Goal: Task Accomplishment & Management: Manage account settings

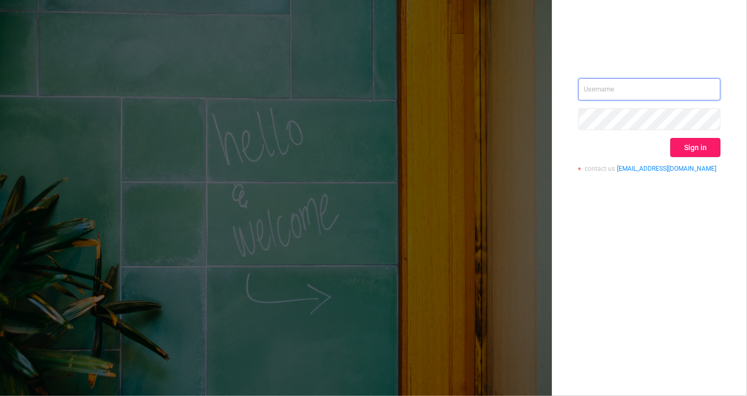
type input "[EMAIL_ADDRESS][DOMAIN_NAME]"
click at [706, 146] on button "Sign in" at bounding box center [695, 147] width 50 height 19
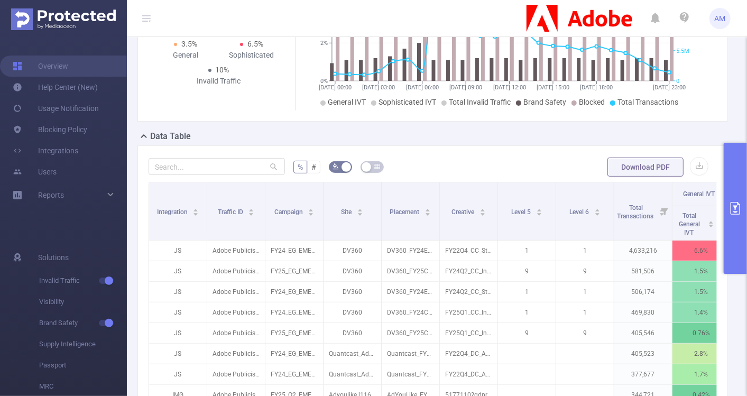
scroll to position [168, 0]
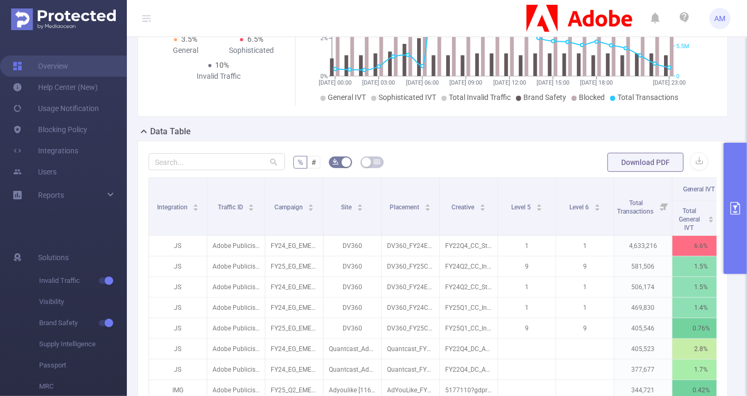
click at [739, 161] on button "primary" at bounding box center [735, 208] width 23 height 131
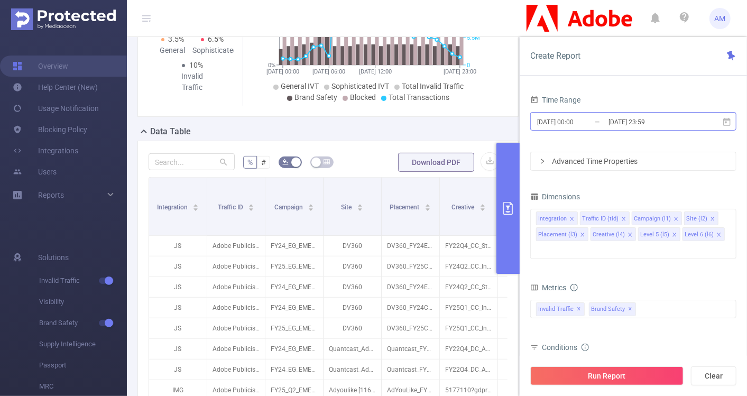
click at [586, 119] on input "[DATE] 00:00" at bounding box center [579, 122] width 86 height 14
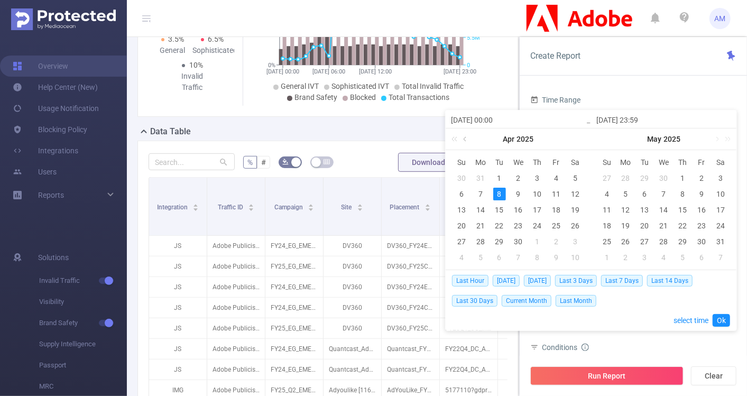
click at [470, 143] on link at bounding box center [466, 138] width 10 height 21
click at [712, 143] on link at bounding box center [716, 138] width 10 height 21
click at [610, 177] on div "1" at bounding box center [606, 178] width 13 height 13
click at [717, 137] on link at bounding box center [716, 138] width 10 height 21
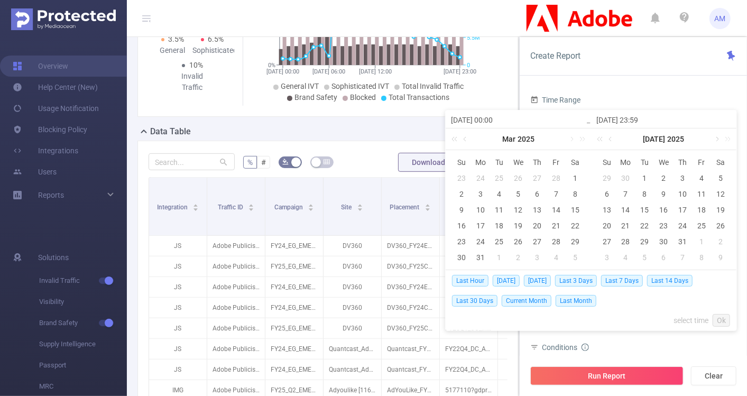
click at [717, 140] on link at bounding box center [716, 138] width 10 height 21
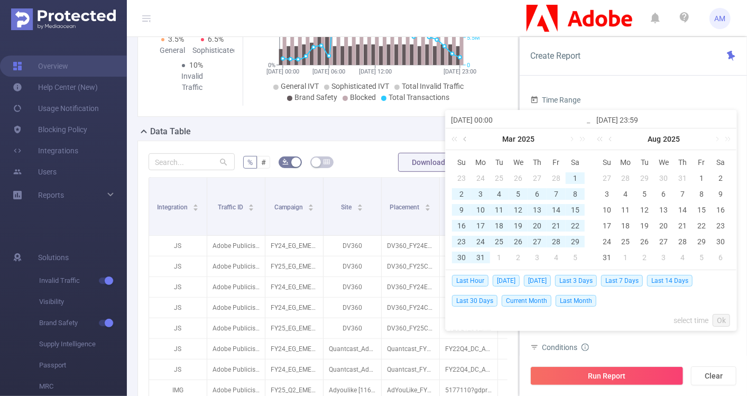
click at [467, 133] on link at bounding box center [466, 138] width 10 height 21
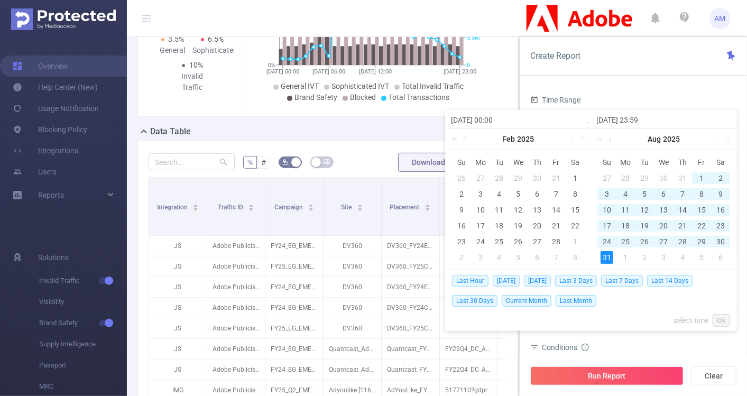
click at [605, 254] on div "31" at bounding box center [606, 257] width 13 height 13
type input "2025-06-01 00:00"
type input "2025-08-31 23:59"
type input "2025-06-01 00:00"
type input "2025-08-31 23:59"
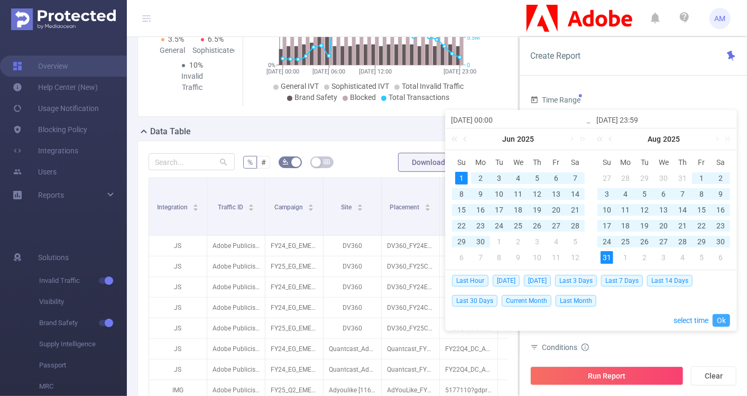
click at [721, 321] on link "Ok" at bounding box center [720, 320] width 17 height 13
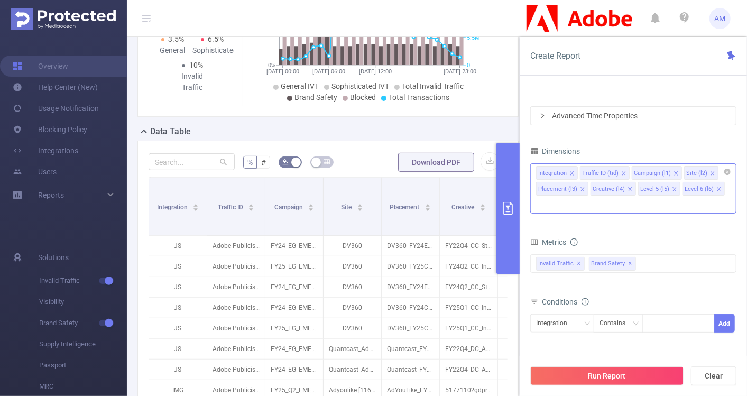
click at [573, 173] on icon "icon: close" at bounding box center [571, 173] width 5 height 5
click at [578, 172] on icon "icon: close" at bounding box center [580, 173] width 4 height 4
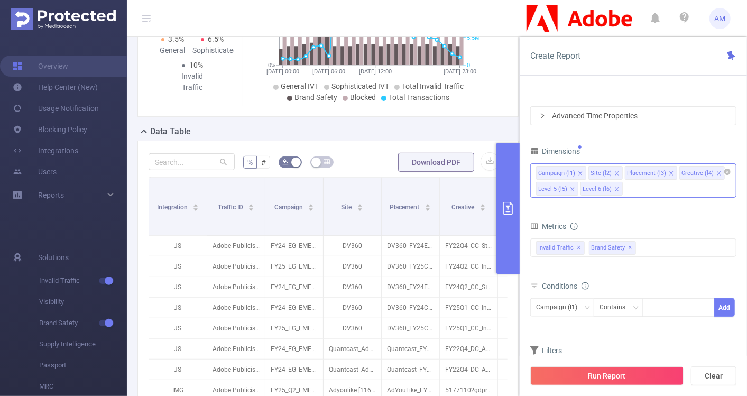
click at [580, 173] on icon "icon: close" at bounding box center [580, 173] width 4 height 4
click at [616, 173] on icon "icon: close" at bounding box center [618, 173] width 5 height 5
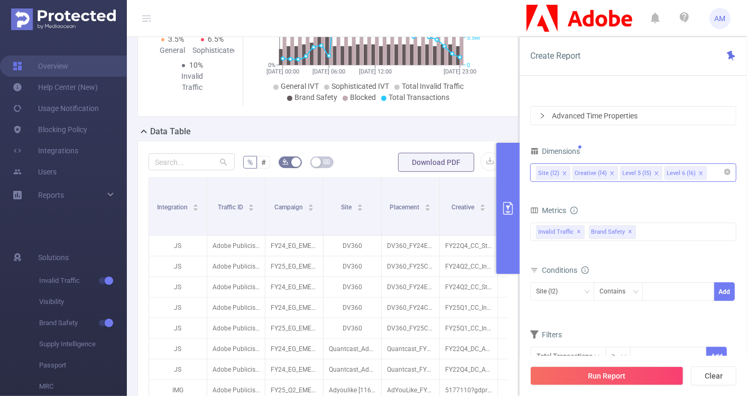
click at [610, 173] on icon "icon: close" at bounding box center [611, 173] width 5 height 5
click at [609, 173] on li "Level 5 (l5)" at bounding box center [593, 173] width 42 height 14
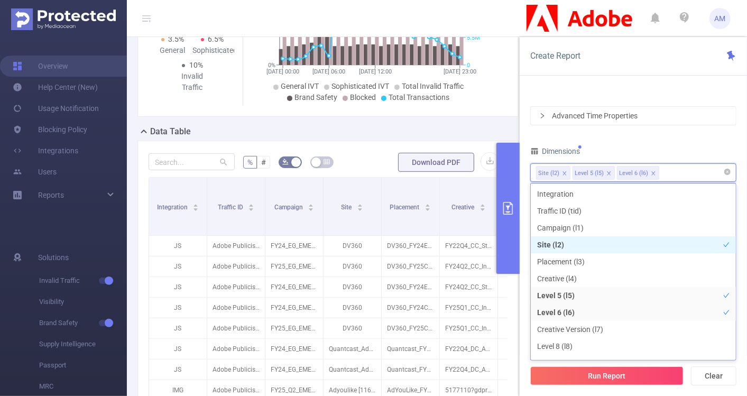
click at [606, 172] on icon "icon: close" at bounding box center [608, 173] width 5 height 5
click at [607, 173] on icon "icon: close" at bounding box center [608, 173] width 5 height 5
click at [608, 173] on div "Site (l2)" at bounding box center [633, 172] width 194 height 17
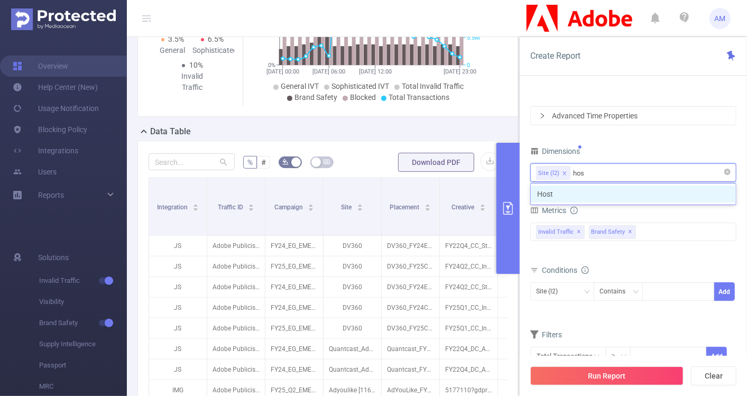
type input "host"
click at [608, 194] on li "Host" at bounding box center [633, 194] width 205 height 17
type input "app"
click at [702, 198] on li "App" at bounding box center [633, 194] width 205 height 17
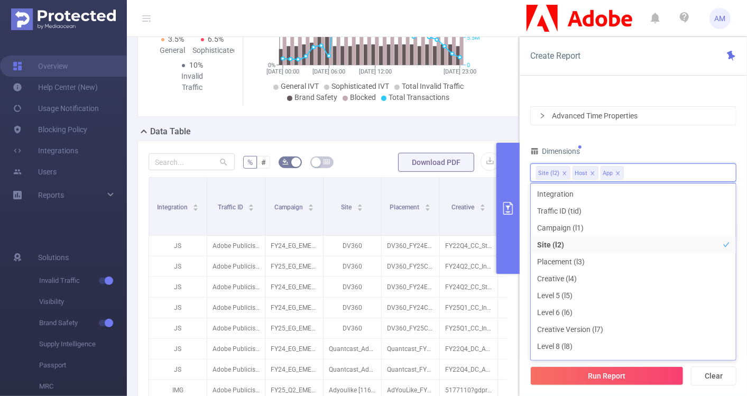
click at [738, 159] on div "Time Range 2025-06-01 00:00 _ 2025-08-31 23:59 Advanced Time Properties Dimensi…" at bounding box center [633, 248] width 227 height 332
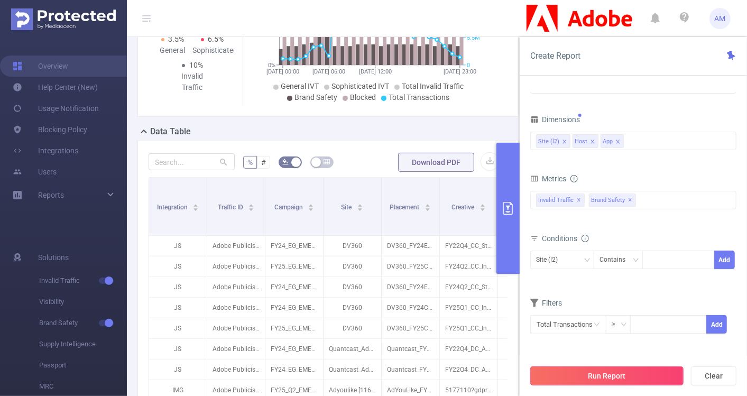
click at [574, 378] on button "Run Report" at bounding box center [606, 375] width 153 height 19
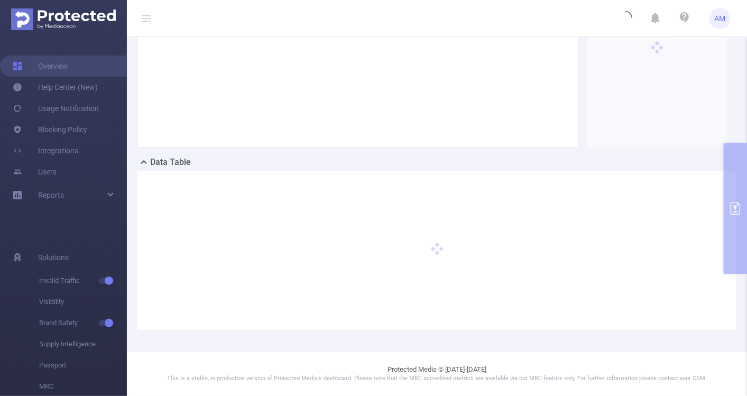
scroll to position [136, 0]
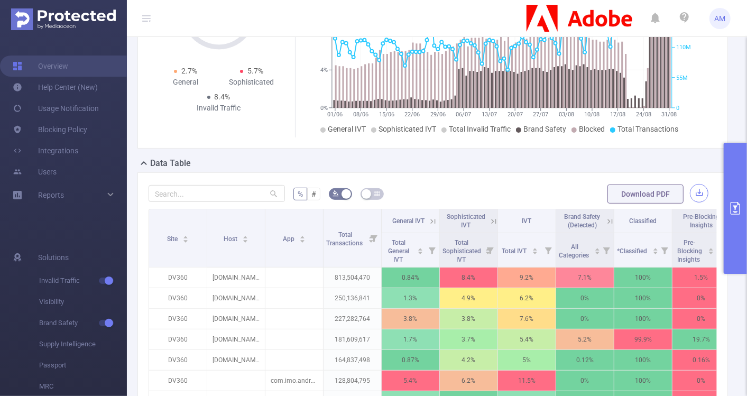
click at [690, 187] on button "button" at bounding box center [699, 193] width 18 height 18
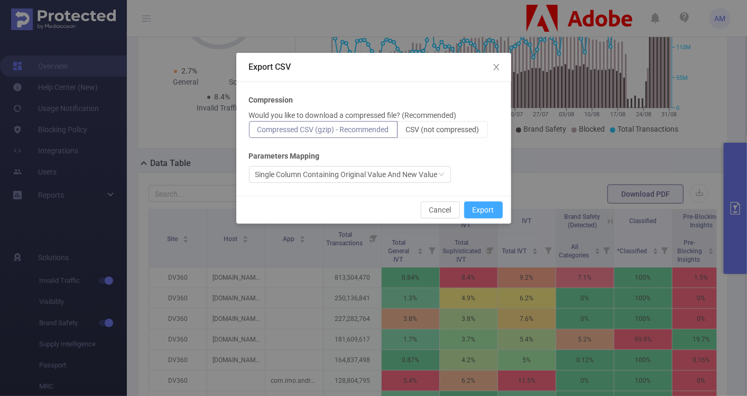
click at [492, 206] on button "Export" at bounding box center [483, 209] width 39 height 17
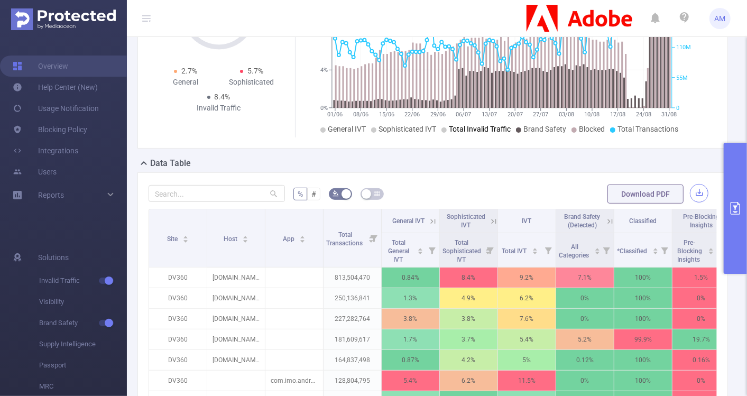
click at [695, 192] on button "button" at bounding box center [699, 193] width 18 height 18
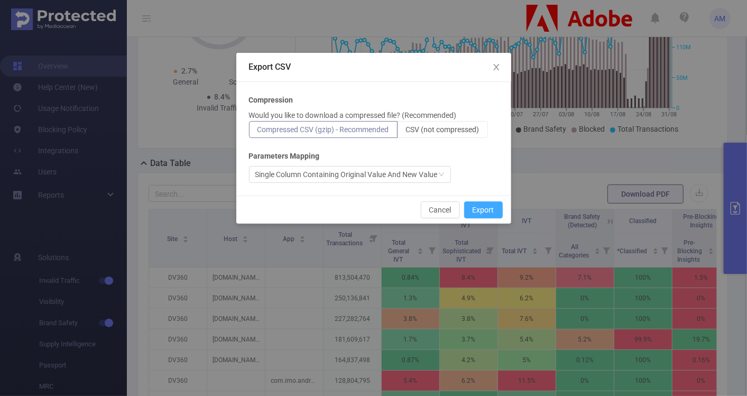
click at [490, 210] on button "Export" at bounding box center [483, 209] width 39 height 17
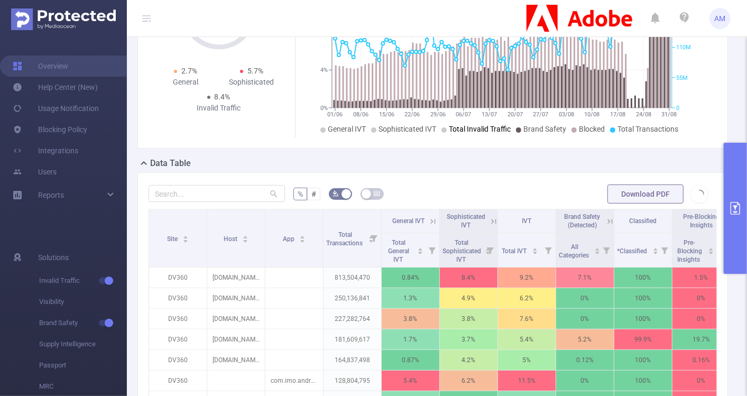
click at [740, 207] on icon "primary" at bounding box center [735, 208] width 13 height 13
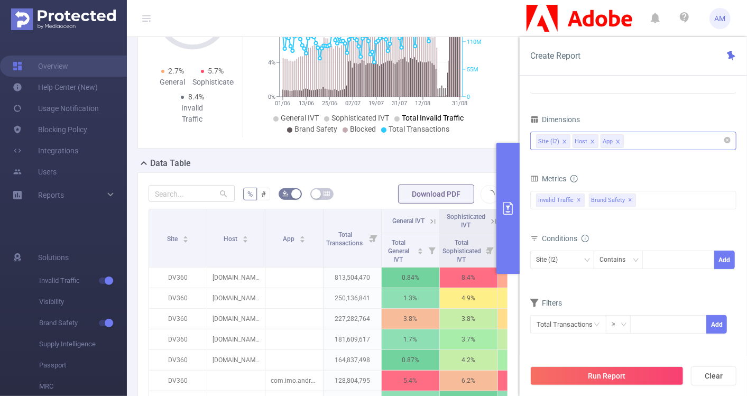
click at [677, 137] on div "Site (l2) Host App" at bounding box center [633, 140] width 194 height 17
type input "c"
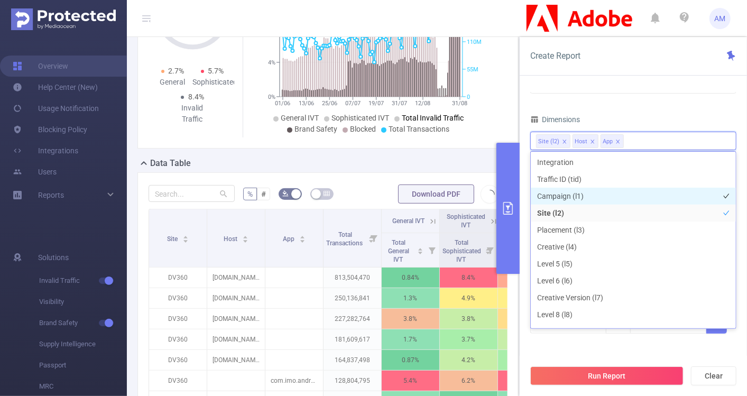
click at [578, 197] on li "Campaign (l1)" at bounding box center [633, 196] width 205 height 17
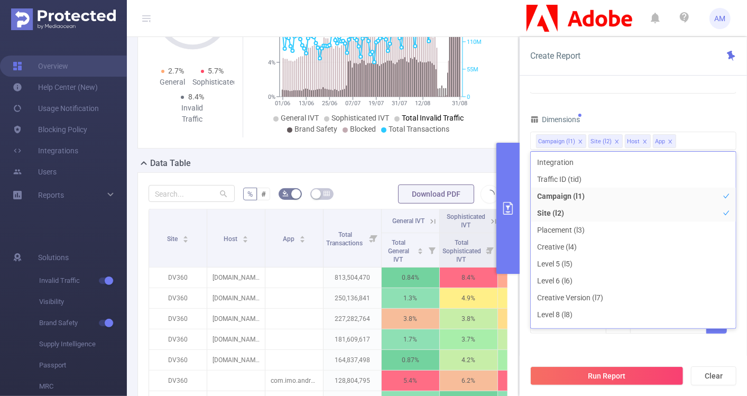
click at [728, 117] on div "Dimensions" at bounding box center [633, 120] width 206 height 17
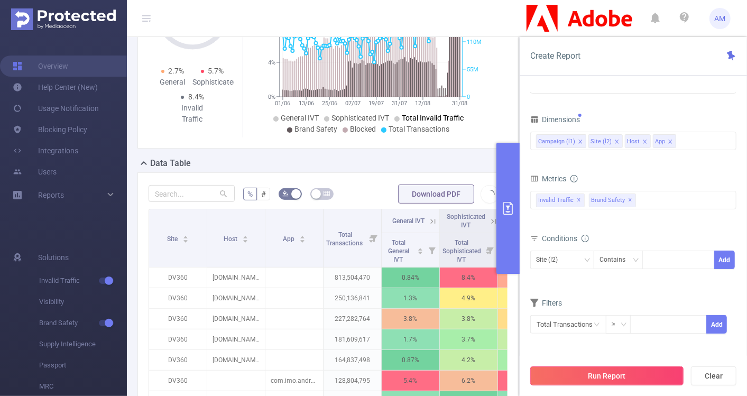
click at [594, 372] on button "Run Report" at bounding box center [606, 375] width 153 height 19
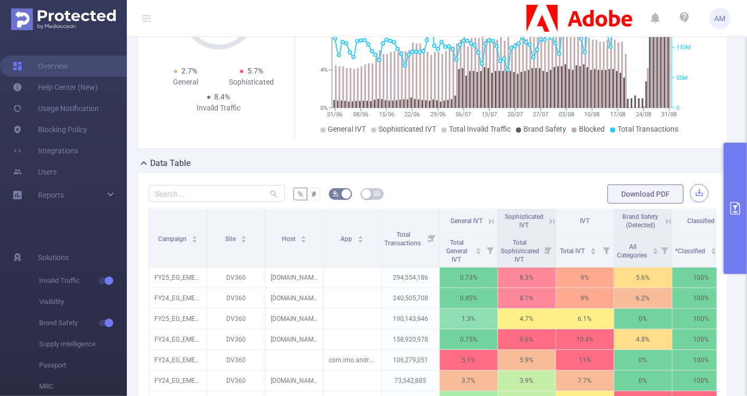
click at [691, 186] on button "button" at bounding box center [699, 193] width 18 height 18
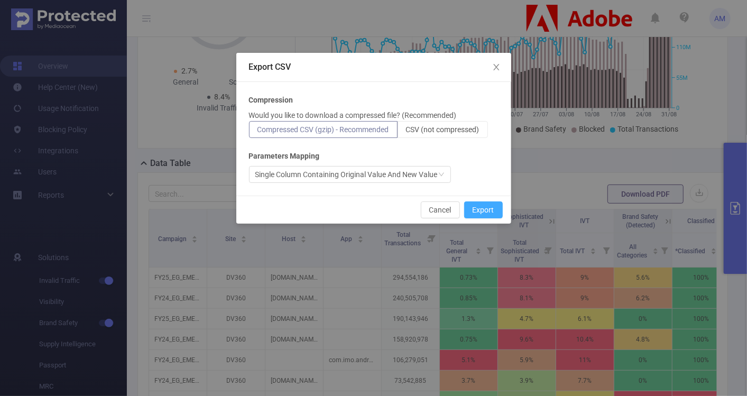
click at [494, 207] on button "Export" at bounding box center [483, 209] width 39 height 17
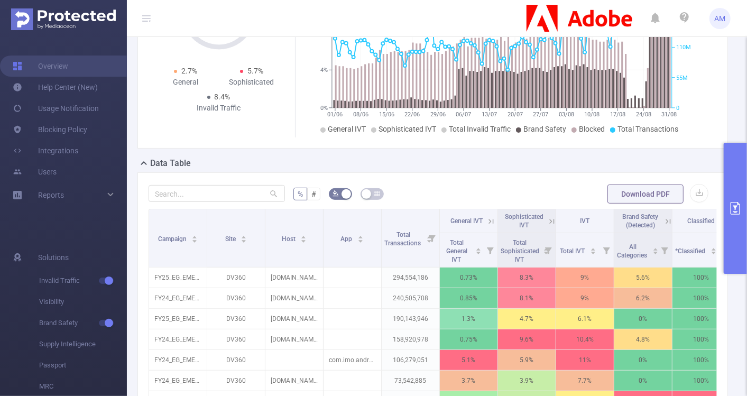
click at [738, 160] on button "primary" at bounding box center [735, 208] width 23 height 131
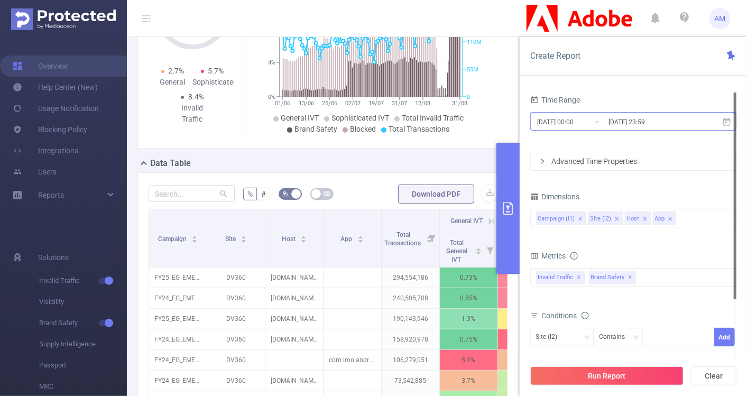
click at [571, 121] on input "2025-06-01 00:00" at bounding box center [579, 122] width 86 height 14
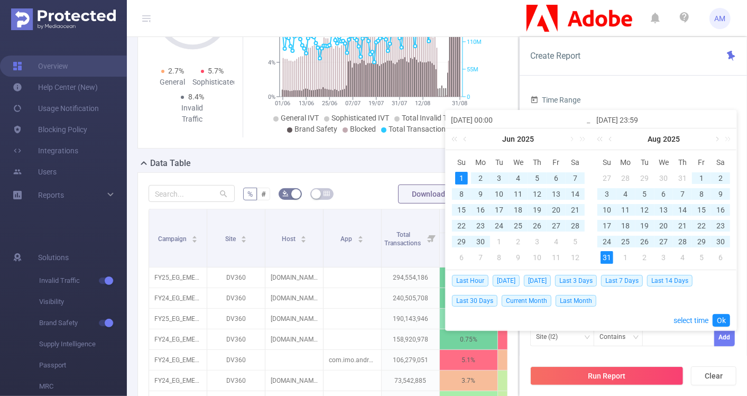
click at [715, 140] on link at bounding box center [716, 138] width 10 height 21
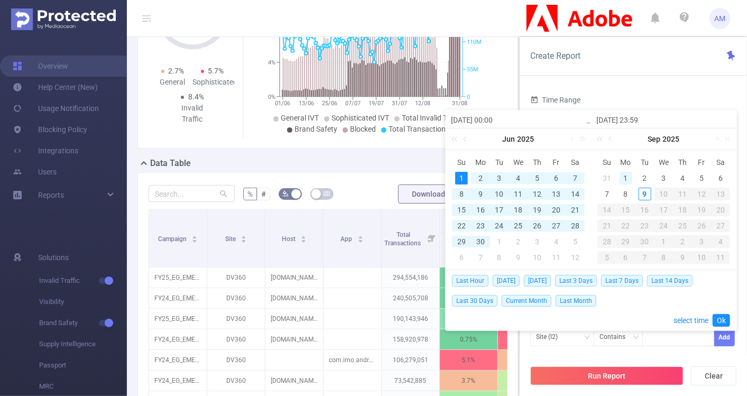
click at [624, 175] on div "1" at bounding box center [625, 178] width 13 height 13
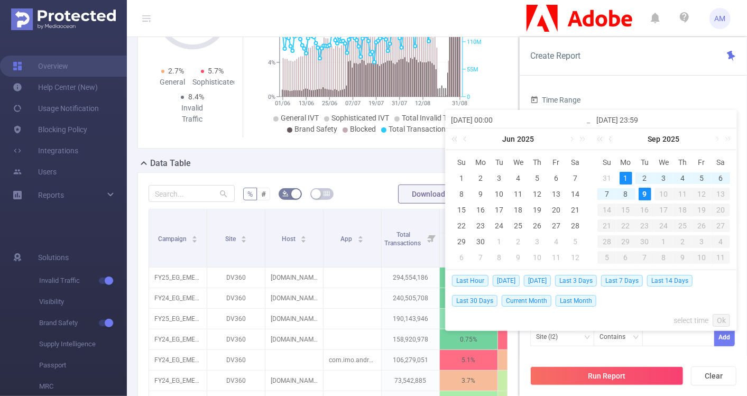
click at [643, 194] on div "9" at bounding box center [644, 194] width 13 height 13
type input "2025-09-01 00:00"
type input "2025-09-09 23:59"
type input "2025-09-01 00:00"
type input "2025-09-09 23:59"
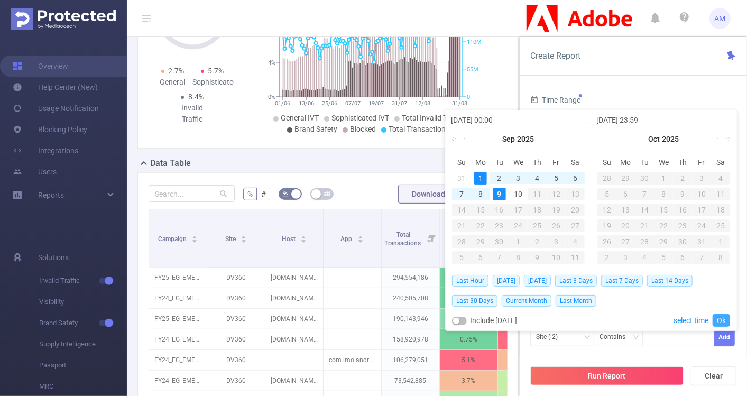
click at [723, 317] on link "Ok" at bounding box center [720, 320] width 17 height 13
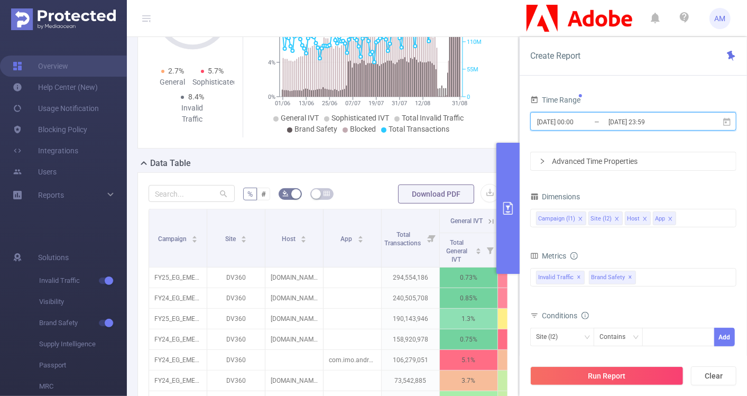
click at [578, 216] on icon "icon: close" at bounding box center [580, 218] width 5 height 5
click at [616, 218] on icon "icon: close" at bounding box center [618, 219] width 4 height 4
click at [590, 217] on icon "icon: close" at bounding box center [592, 218] width 5 height 5
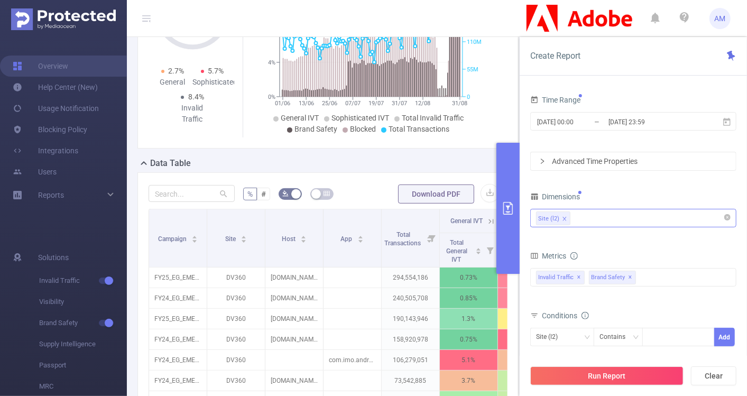
click at [586, 224] on div "Site (l2)" at bounding box center [633, 217] width 194 height 17
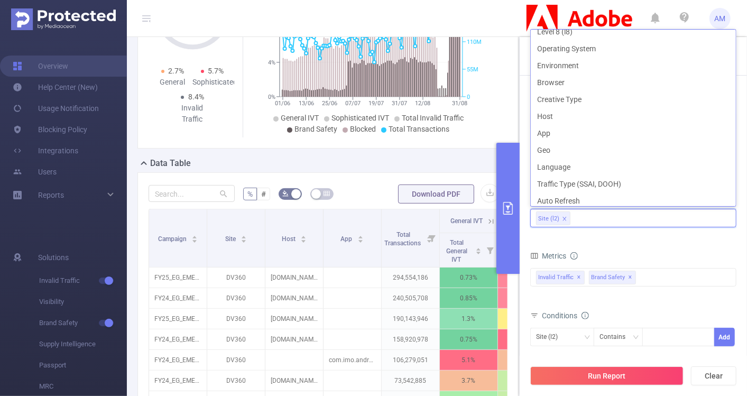
scroll to position [163, 0]
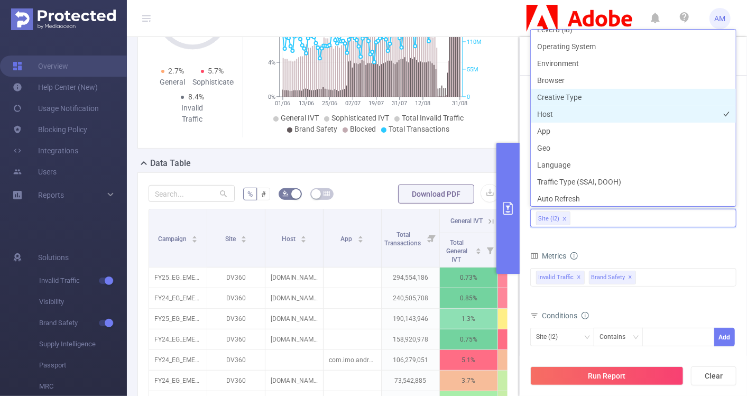
click at [566, 107] on li "Host" at bounding box center [633, 114] width 205 height 17
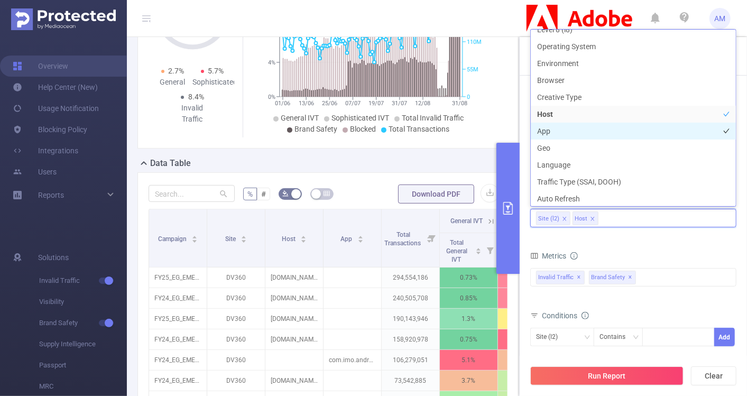
click at [560, 136] on li "App" at bounding box center [633, 131] width 205 height 17
click at [658, 243] on form "Dimensions Site (l2) Host App Metrics Total General IVT Data Centers Disclosed …" at bounding box center [633, 306] width 206 height 235
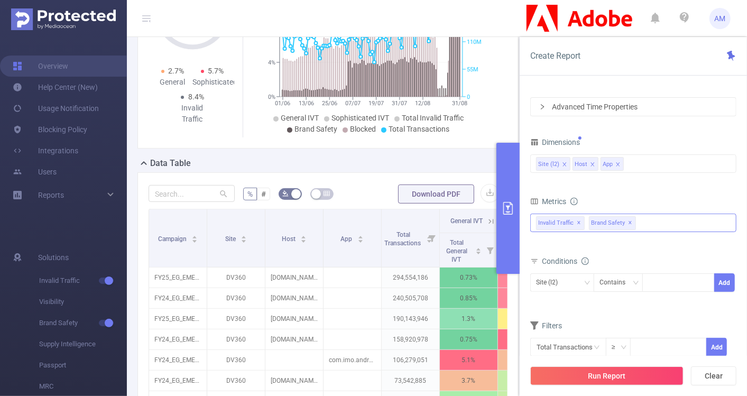
click at [577, 224] on span "✕" at bounding box center [579, 223] width 4 height 13
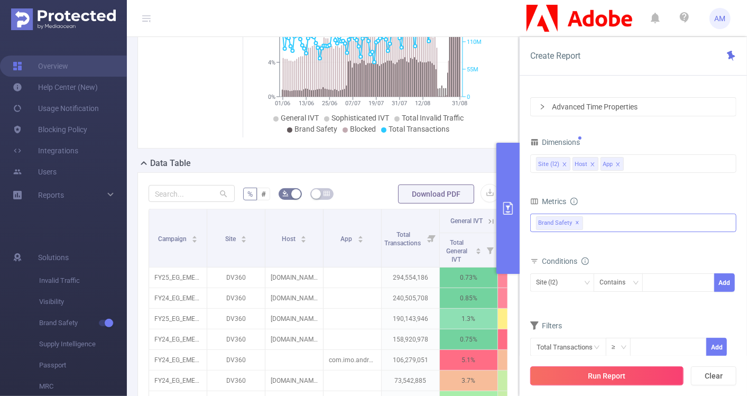
click at [613, 377] on button "Run Report" at bounding box center [606, 375] width 153 height 19
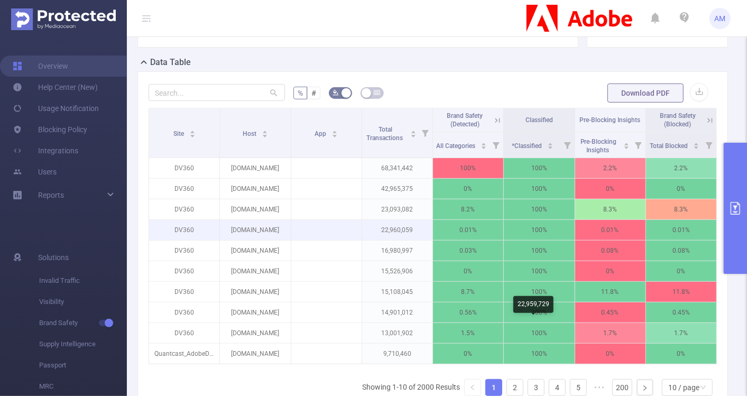
scroll to position [237, 0]
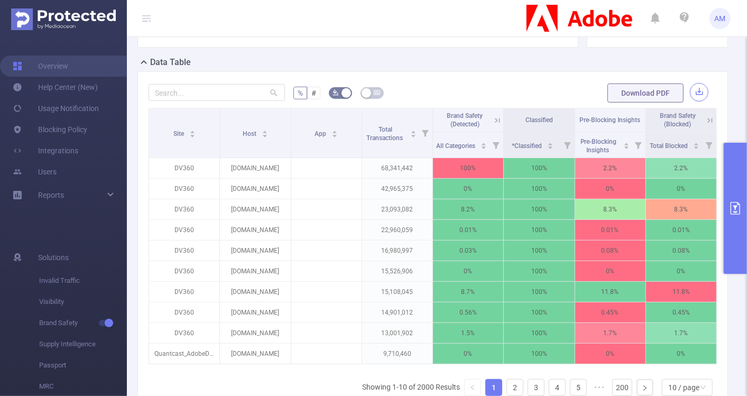
click at [694, 86] on button "button" at bounding box center [699, 92] width 18 height 18
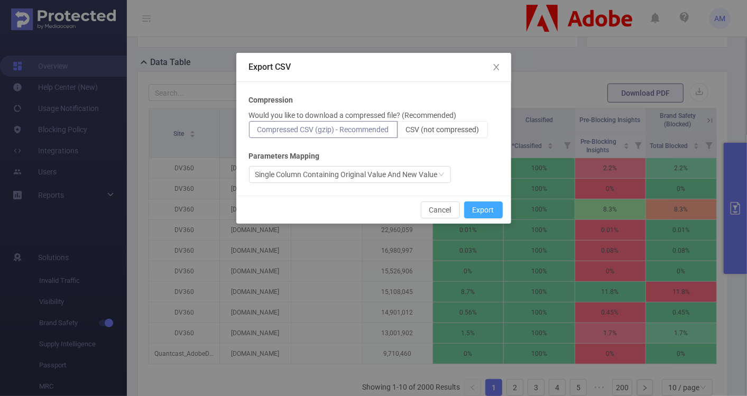
click at [478, 208] on button "Export" at bounding box center [483, 209] width 39 height 17
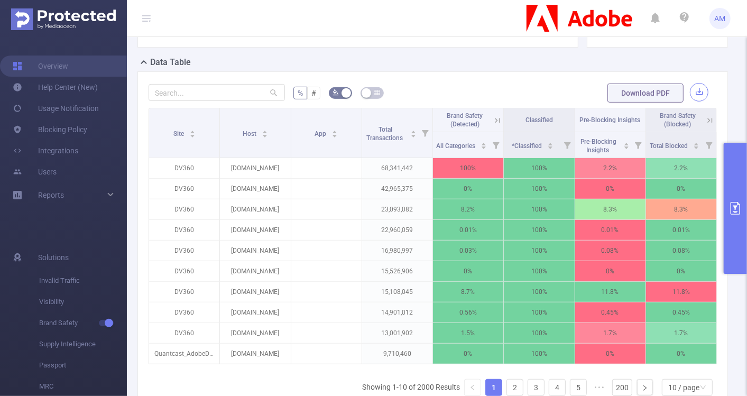
click at [690, 92] on button "button" at bounding box center [699, 92] width 18 height 18
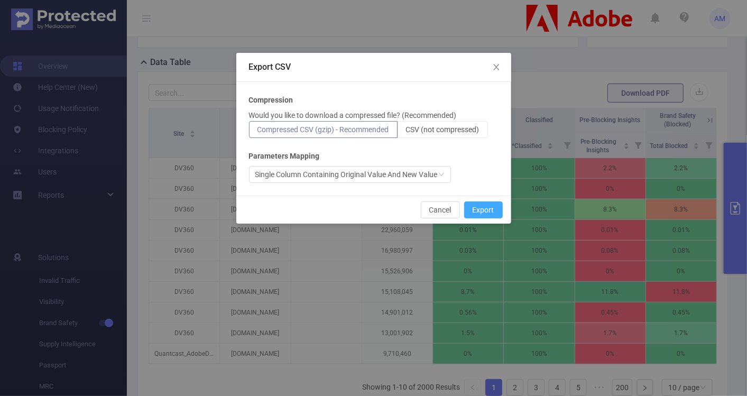
click at [495, 208] on button "Export" at bounding box center [483, 209] width 39 height 17
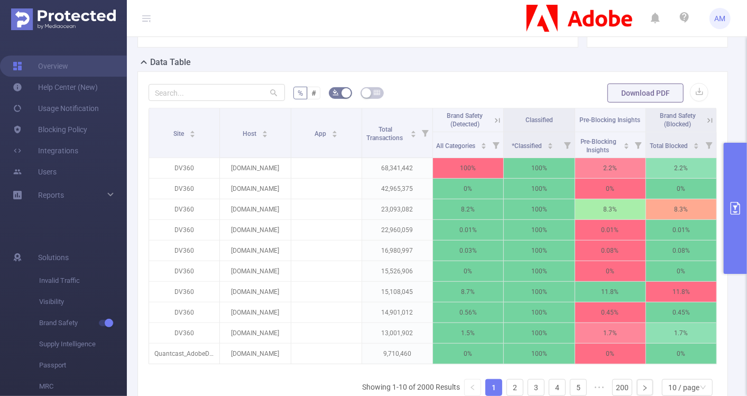
click at [425, 63] on div "Data Table" at bounding box center [436, 63] width 599 height 15
click at [690, 89] on button "button" at bounding box center [699, 92] width 18 height 18
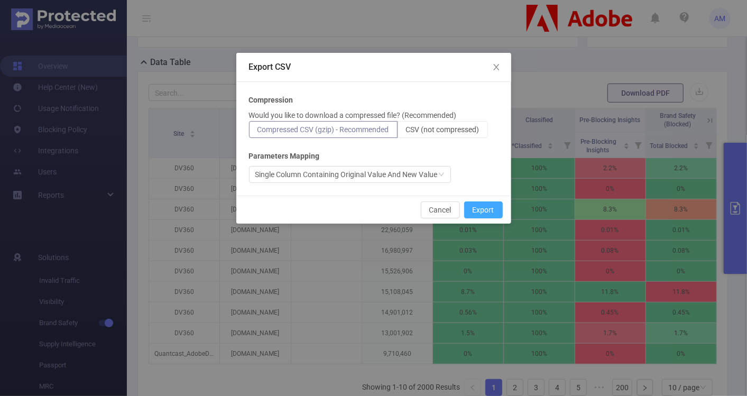
click at [480, 207] on button "Export" at bounding box center [483, 209] width 39 height 17
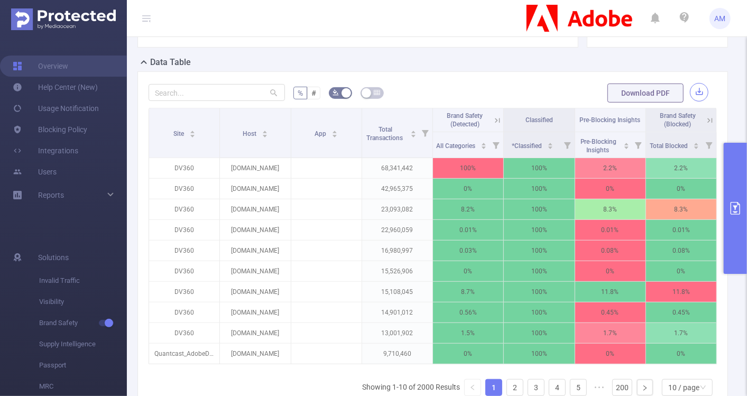
click at [690, 95] on button "button" at bounding box center [699, 92] width 18 height 18
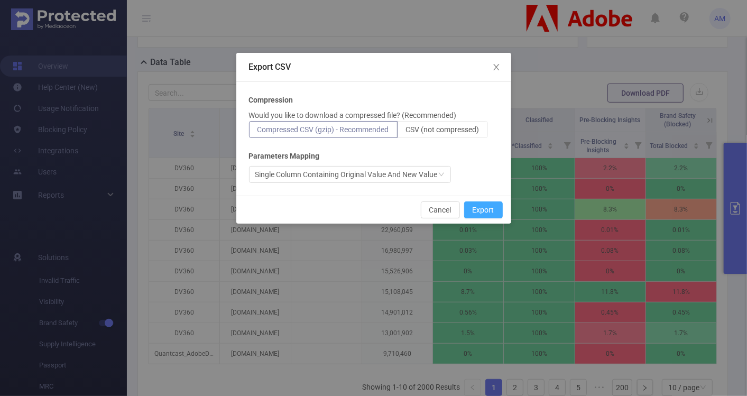
click at [478, 206] on button "Export" at bounding box center [483, 209] width 39 height 17
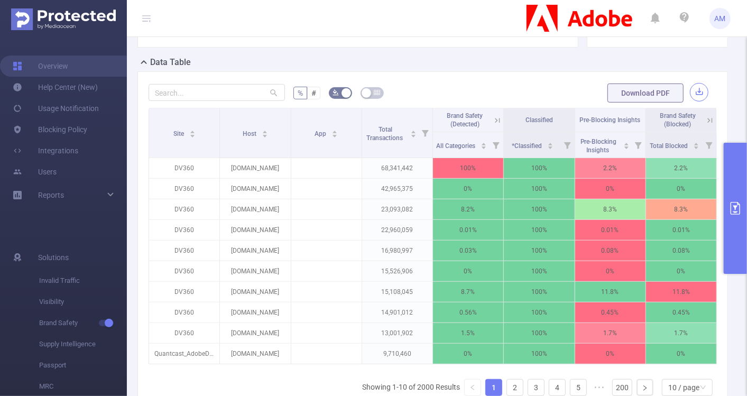
click at [692, 89] on button "button" at bounding box center [699, 92] width 18 height 18
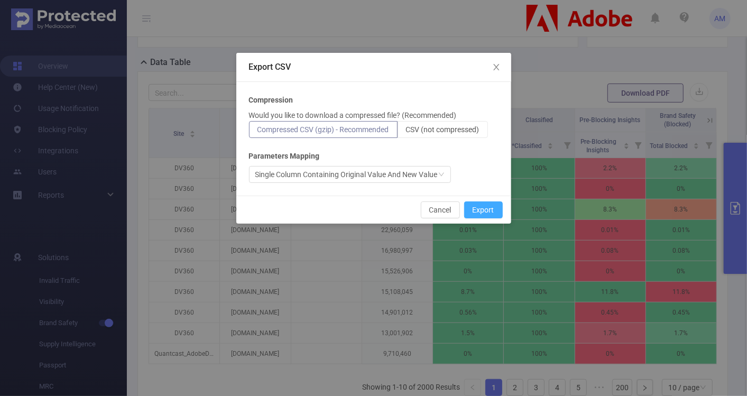
click at [469, 213] on button "Export" at bounding box center [483, 209] width 39 height 17
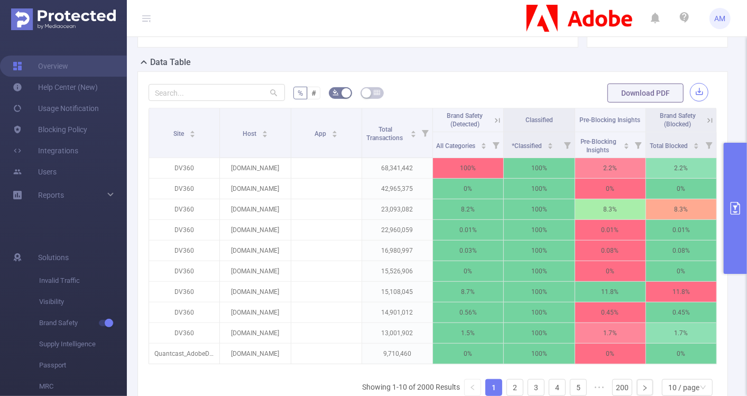
click at [694, 89] on button "button" at bounding box center [699, 92] width 18 height 18
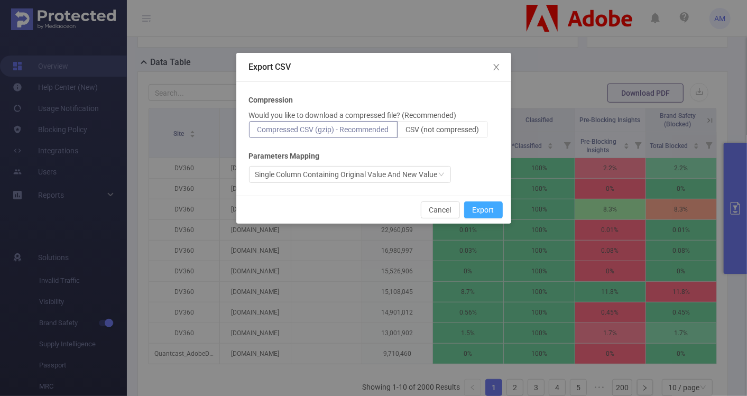
click at [480, 204] on button "Export" at bounding box center [483, 209] width 39 height 17
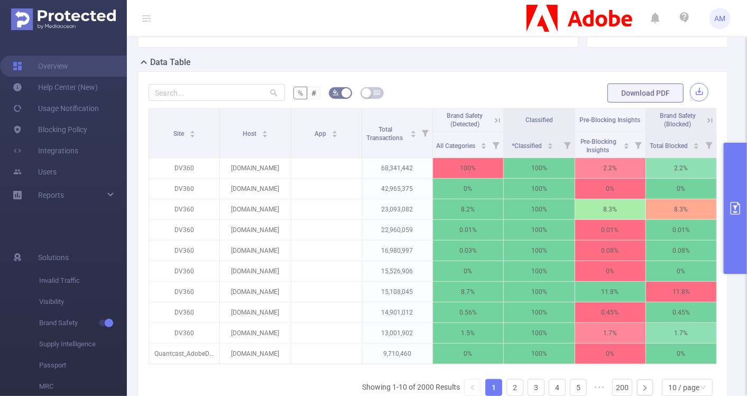
click at [692, 93] on button "button" at bounding box center [699, 92] width 18 height 18
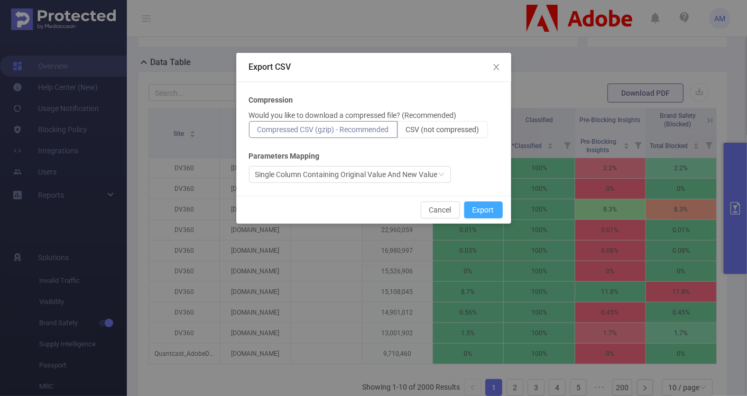
click at [496, 204] on button "Export" at bounding box center [483, 209] width 39 height 17
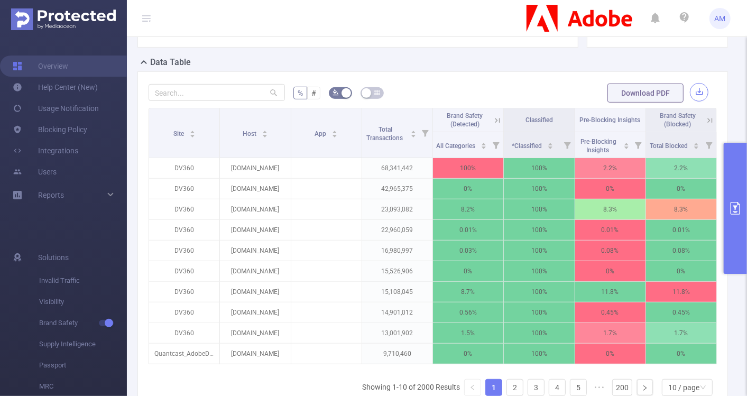
click at [690, 95] on button "button" at bounding box center [699, 92] width 18 height 18
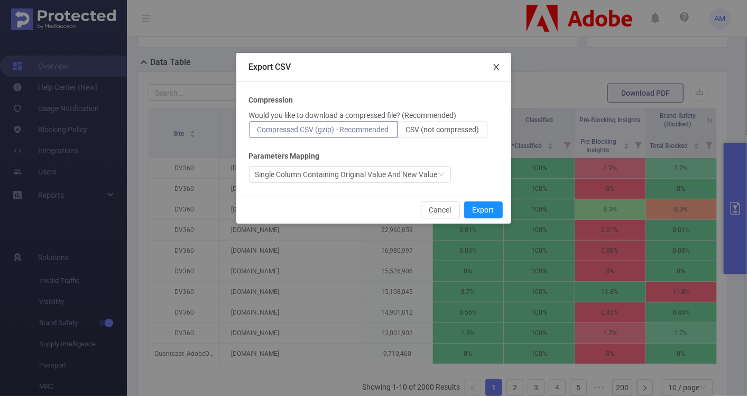
click at [498, 66] on icon "icon: close" at bounding box center [496, 67] width 8 height 8
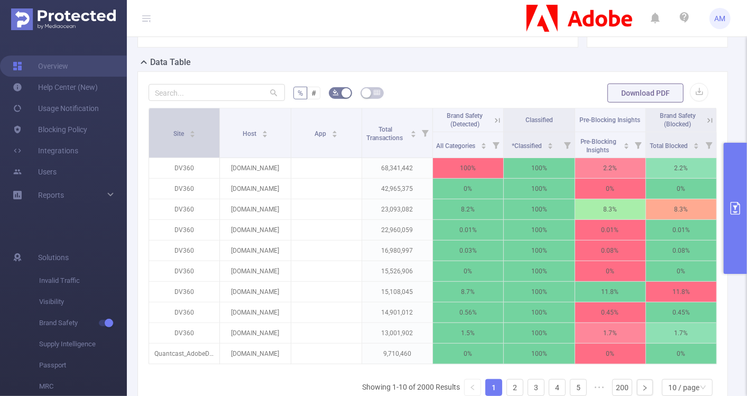
click at [196, 138] on div "Site" at bounding box center [184, 132] width 22 height 11
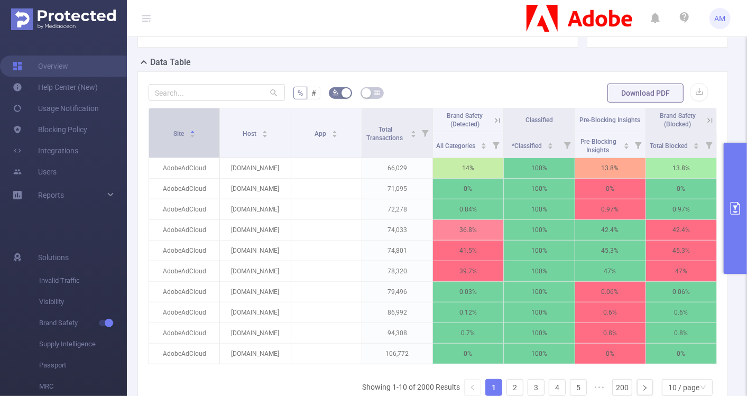
click at [196, 138] on div "Site" at bounding box center [184, 132] width 22 height 11
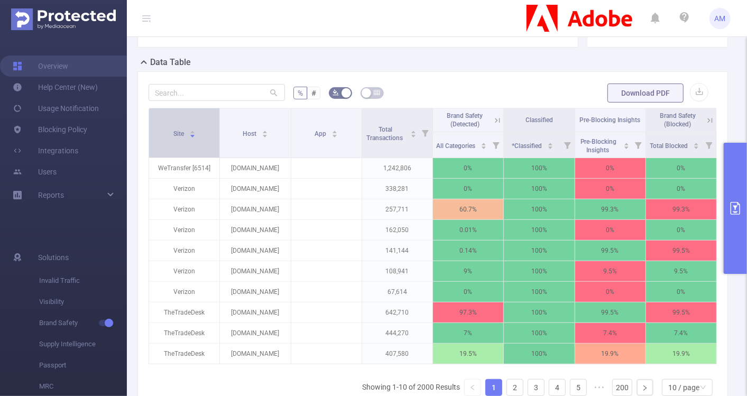
click at [196, 138] on div "Site" at bounding box center [184, 132] width 22 height 11
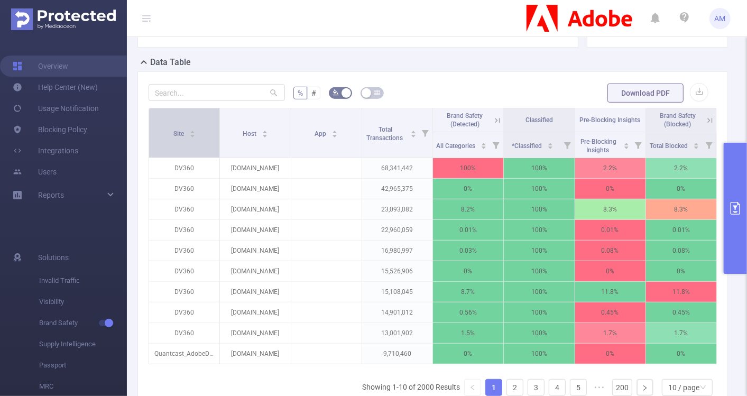
click at [193, 136] on icon "icon: caret-down" at bounding box center [192, 136] width 6 height 6
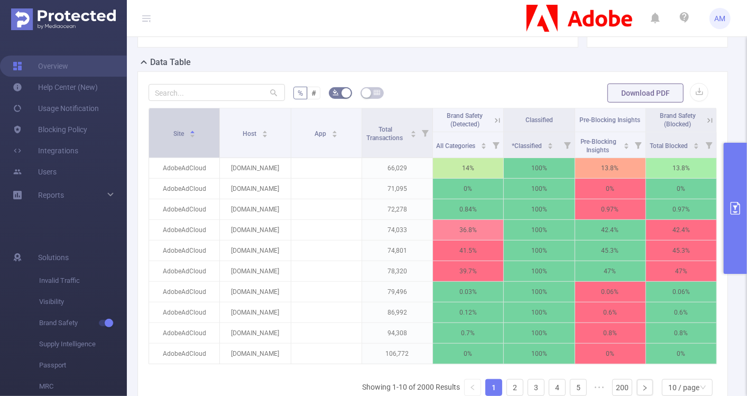
click at [193, 136] on icon "icon: caret-down" at bounding box center [192, 136] width 6 height 6
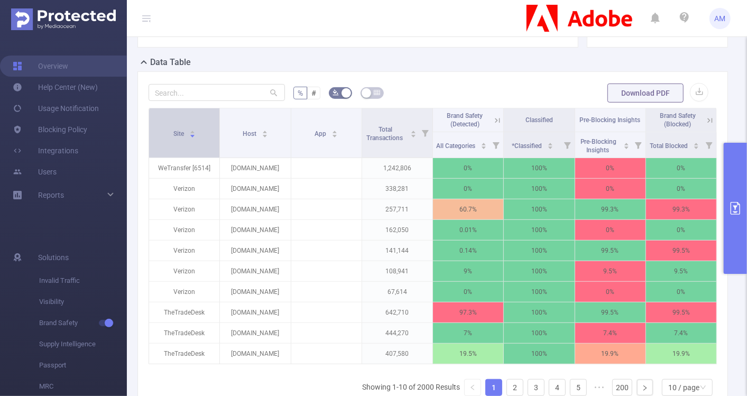
click at [193, 136] on icon "icon: caret-down" at bounding box center [192, 136] width 6 height 6
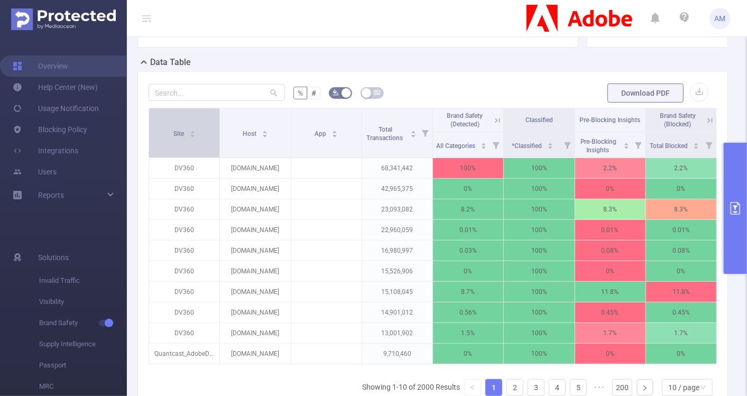
click at [193, 136] on icon "icon: caret-down" at bounding box center [192, 136] width 6 height 6
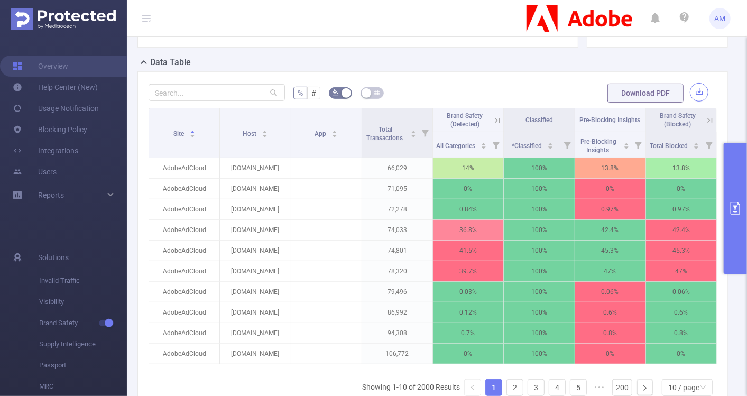
click at [694, 94] on button "button" at bounding box center [699, 92] width 18 height 18
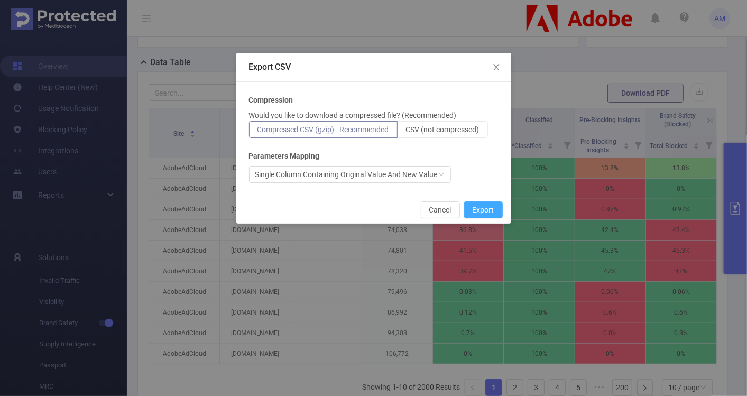
click at [488, 217] on button "Export" at bounding box center [483, 209] width 39 height 17
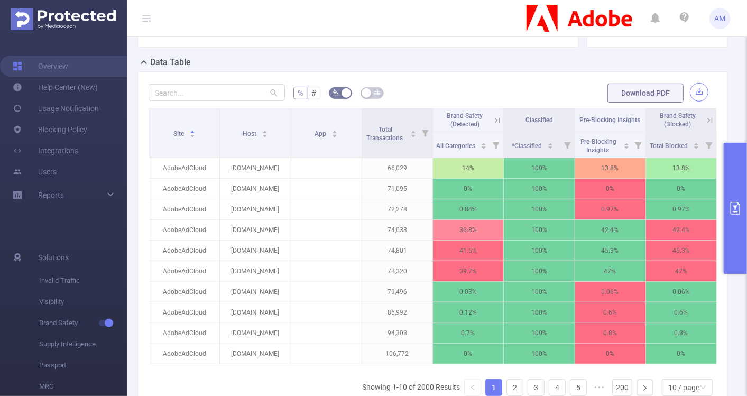
click at [691, 92] on button "button" at bounding box center [699, 92] width 18 height 18
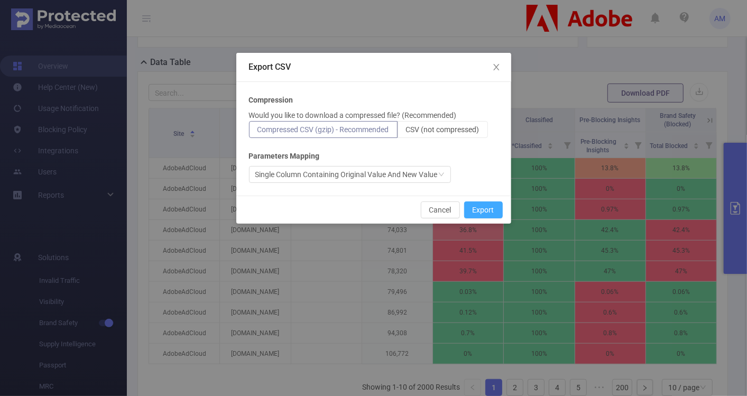
click at [479, 208] on button "Export" at bounding box center [483, 209] width 39 height 17
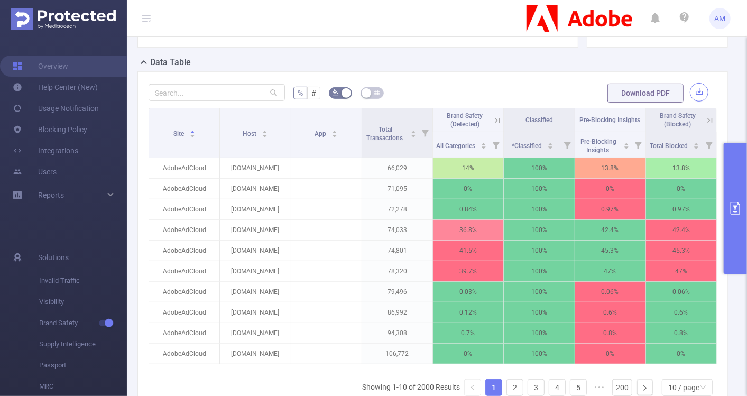
click at [690, 94] on button "button" at bounding box center [699, 92] width 18 height 18
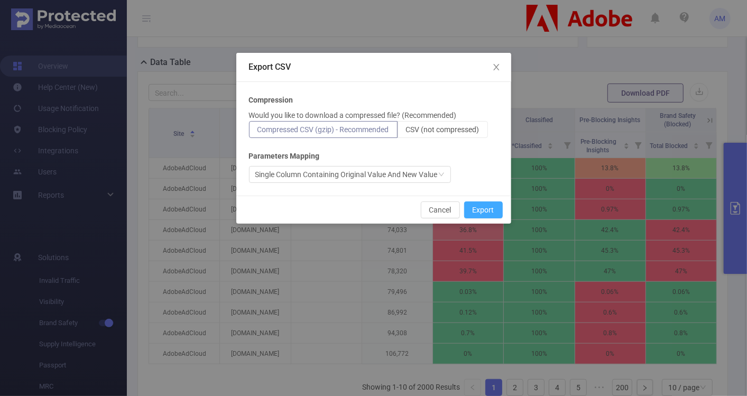
click at [492, 203] on button "Export" at bounding box center [483, 209] width 39 height 17
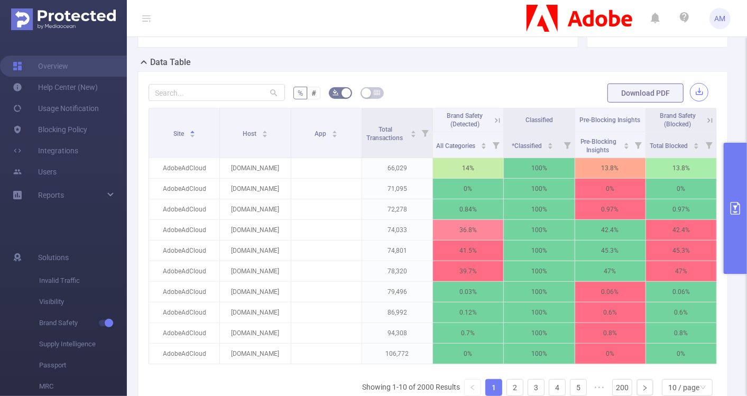
click at [690, 92] on button "button" at bounding box center [699, 92] width 18 height 18
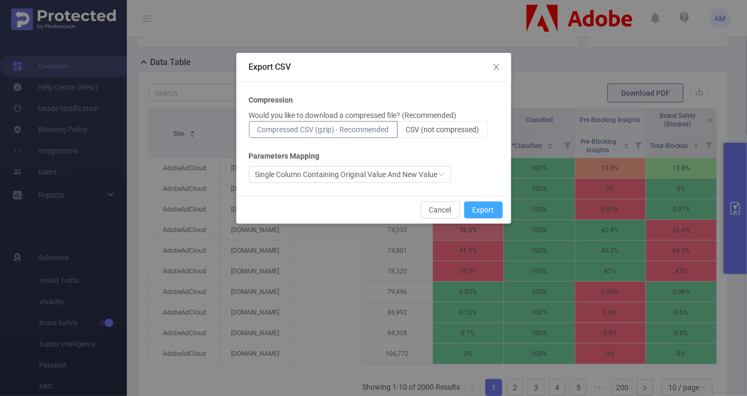
click at [492, 207] on button "Export" at bounding box center [483, 209] width 39 height 17
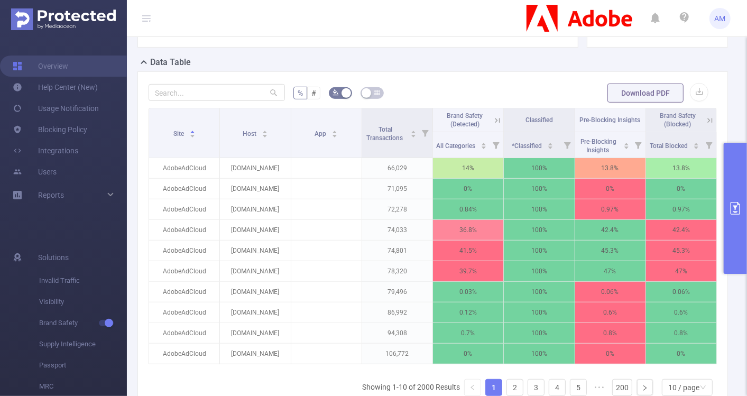
click at [696, 75] on div "% # Download PDF Site Host App Total Transactions Brand Safety (Detected) Class…" at bounding box center [432, 269] width 590 height 397
click at [694, 90] on button "button" at bounding box center [699, 92] width 18 height 18
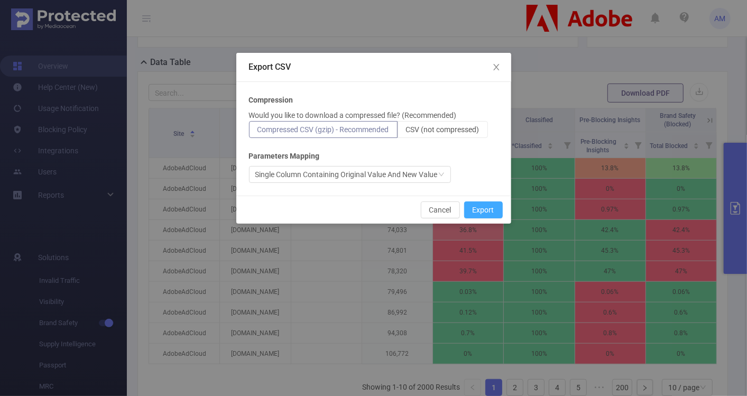
click at [482, 207] on button "Export" at bounding box center [483, 209] width 39 height 17
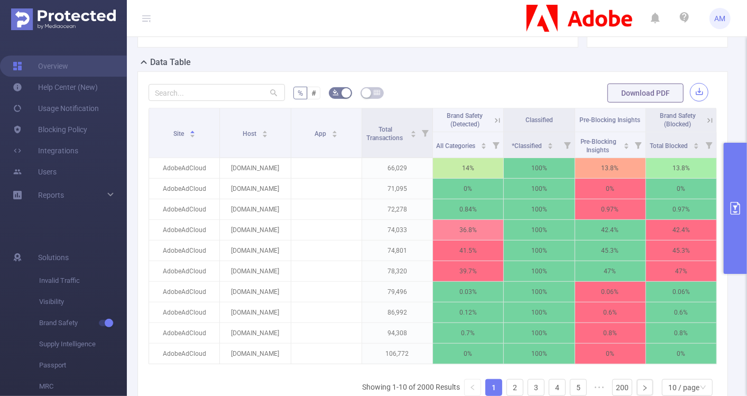
click at [696, 92] on button "button" at bounding box center [699, 92] width 18 height 18
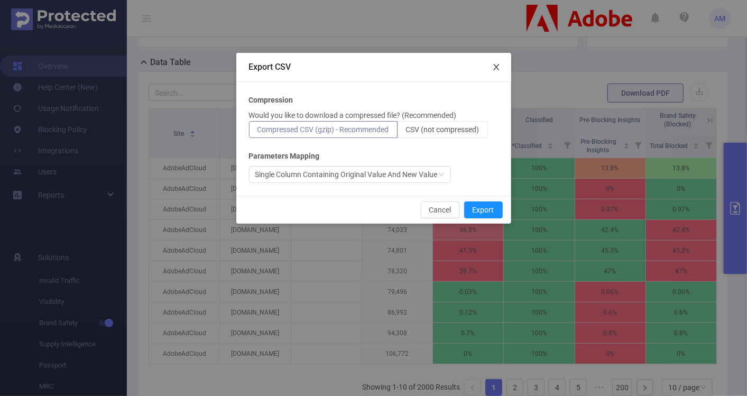
click at [498, 62] on span "Close" at bounding box center [496, 68] width 30 height 30
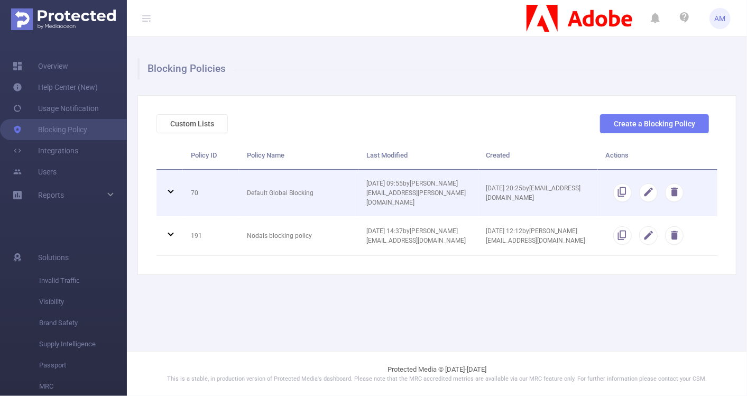
click at [273, 187] on td "Default Global Blocking" at bounding box center [298, 193] width 119 height 46
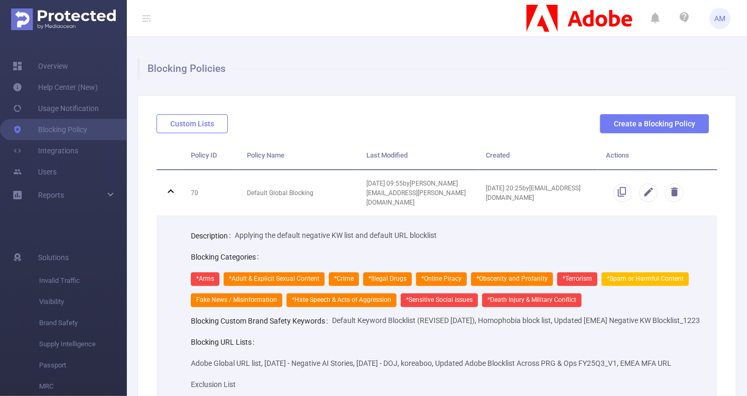
click at [196, 122] on button "Custom Lists" at bounding box center [191, 123] width 71 height 19
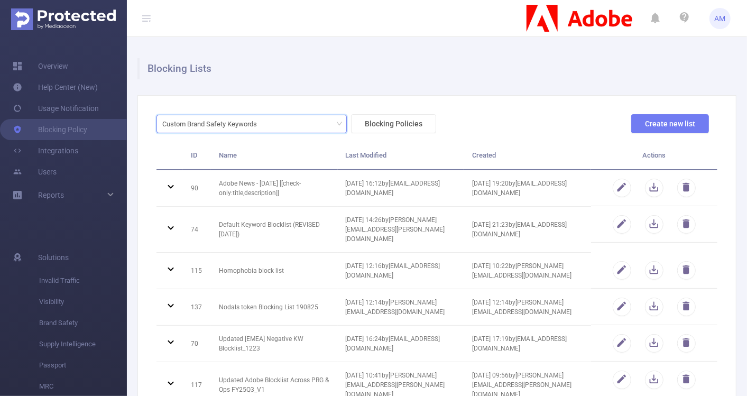
click at [196, 122] on div "Custom Brand Safety Keywords" at bounding box center [213, 123] width 102 height 17
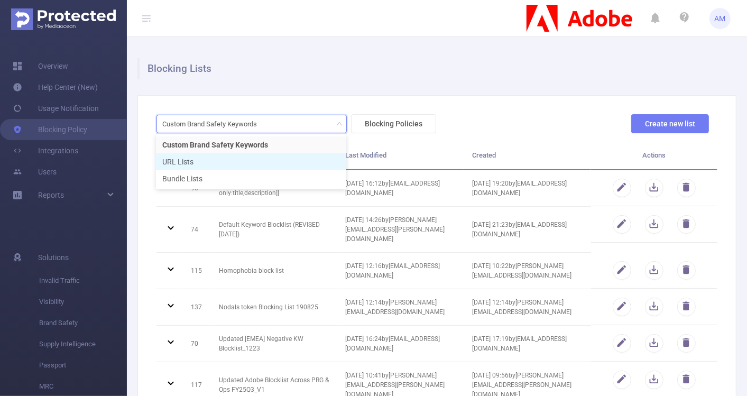
click at [217, 160] on li "URL Lists" at bounding box center [251, 161] width 190 height 17
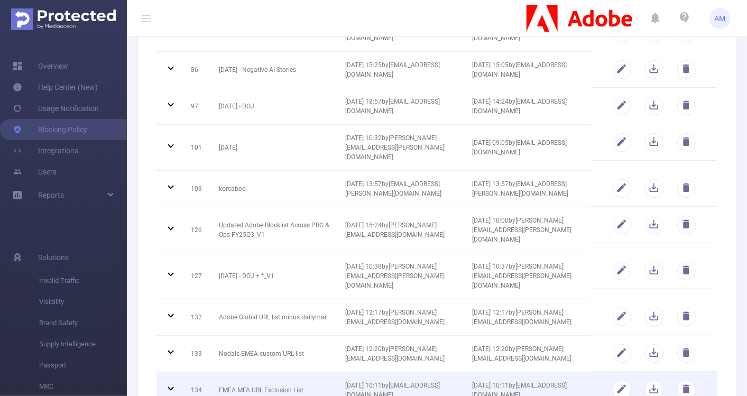
scroll to position [191, 0]
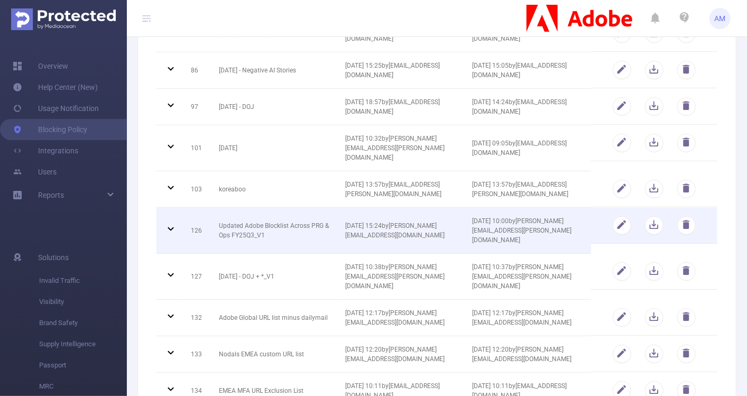
click at [255, 233] on td "Updated Adobe Blocklist Across PRG & Ops FY25Q3_V1" at bounding box center [274, 231] width 126 height 46
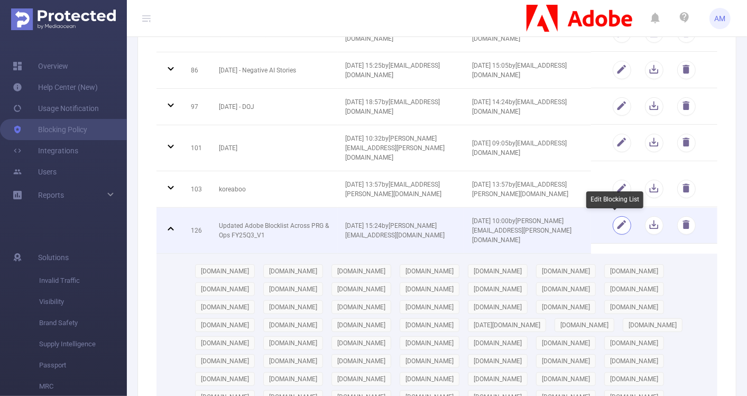
click at [615, 225] on button "button" at bounding box center [622, 225] width 18 height 18
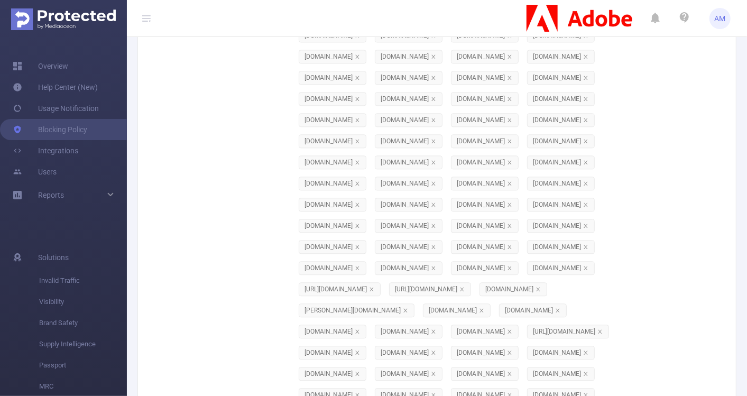
scroll to position [14901, 0]
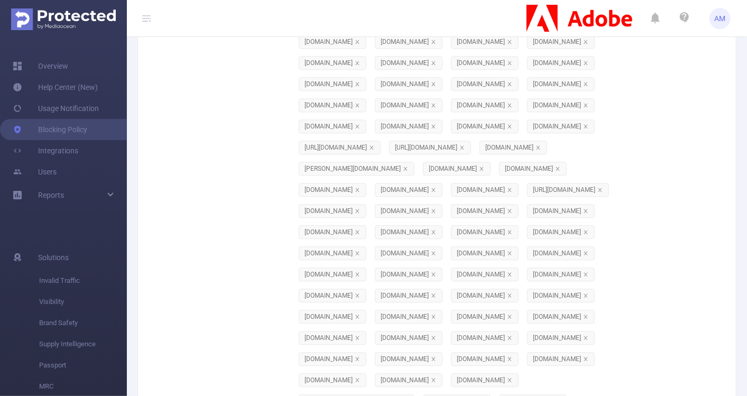
paste input "[DOMAIN_NAME]"
type input "[DOMAIN_NAME]"
click at [379, 174] on li "[DOMAIN_NAME]" at bounding box center [371, 172] width 159 height 17
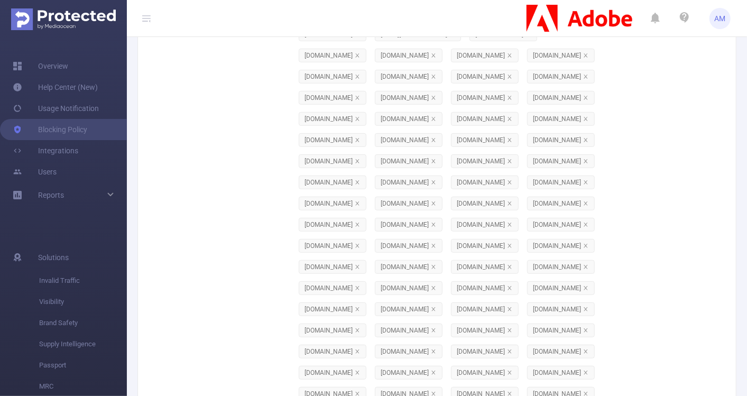
scroll to position [0, 0]
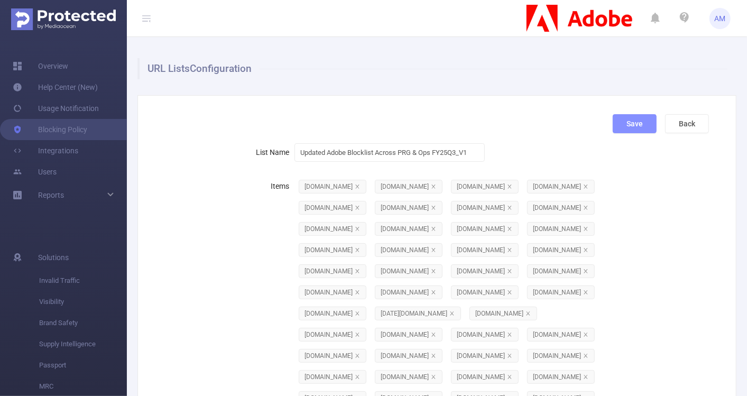
click at [625, 127] on button "Save" at bounding box center [635, 123] width 44 height 19
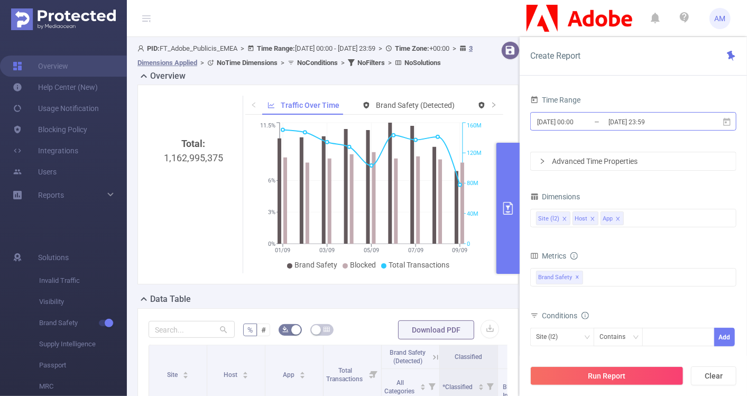
click at [563, 122] on input "[DATE] 00:00" at bounding box center [579, 122] width 86 height 14
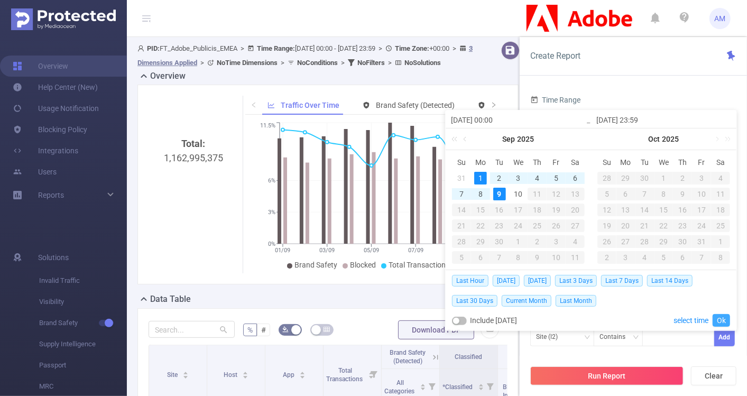
click at [726, 323] on link "Ok" at bounding box center [720, 320] width 17 height 13
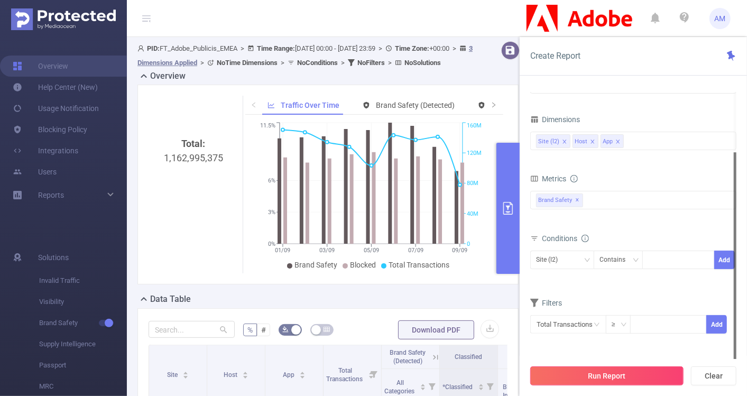
click at [588, 373] on button "Run Report" at bounding box center [606, 375] width 153 height 19
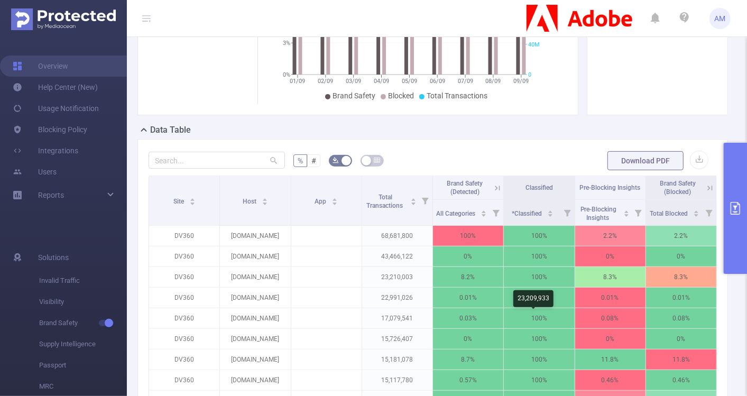
scroll to position [170, 0]
click at [698, 154] on button "button" at bounding box center [699, 159] width 18 height 18
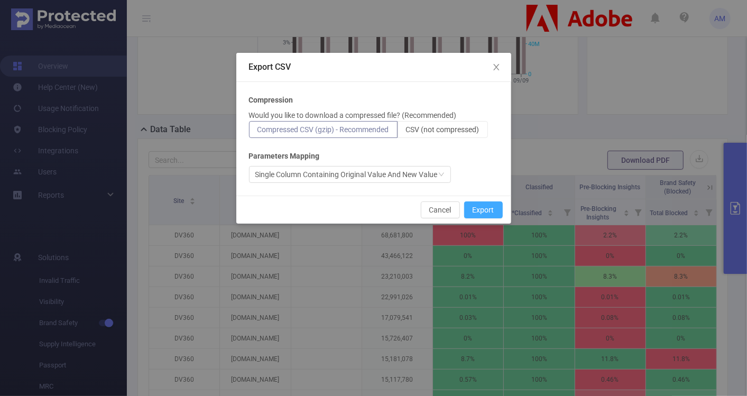
click at [478, 209] on button "Export" at bounding box center [483, 209] width 39 height 17
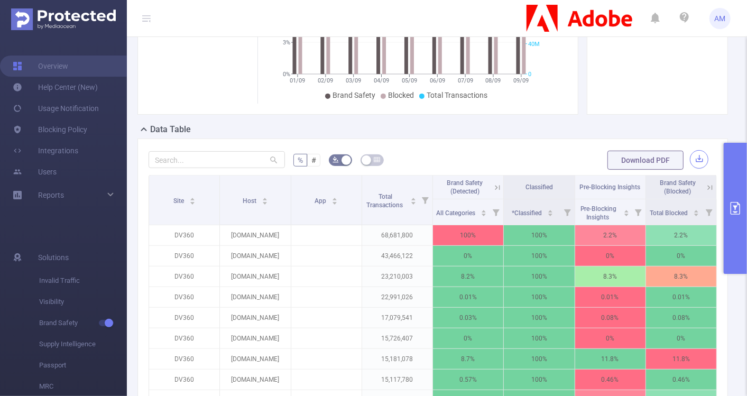
click at [691, 154] on button "button" at bounding box center [699, 159] width 18 height 18
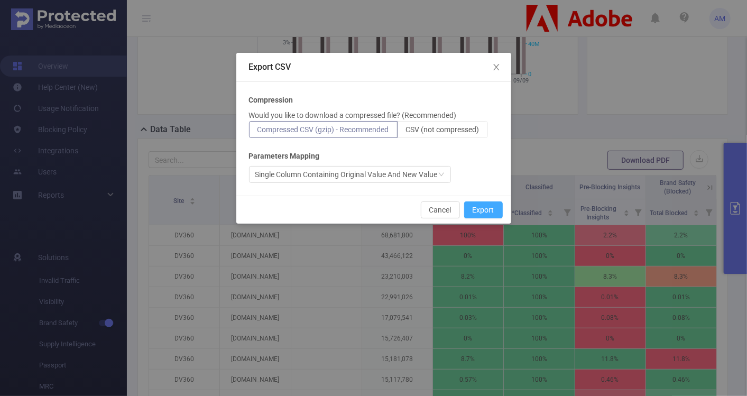
click at [475, 207] on button "Export" at bounding box center [483, 209] width 39 height 17
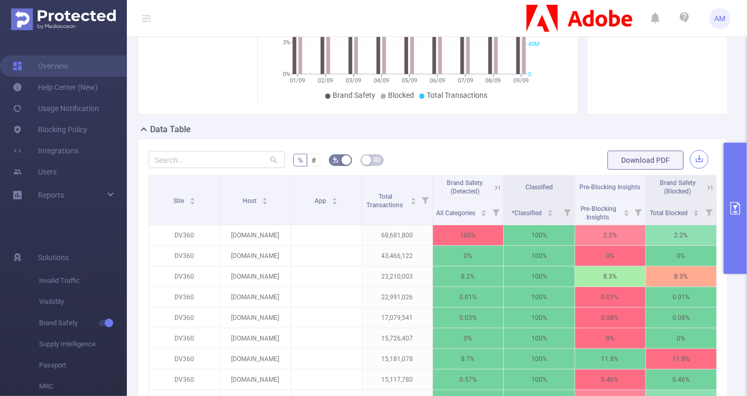
click at [692, 159] on button "button" at bounding box center [699, 159] width 18 height 18
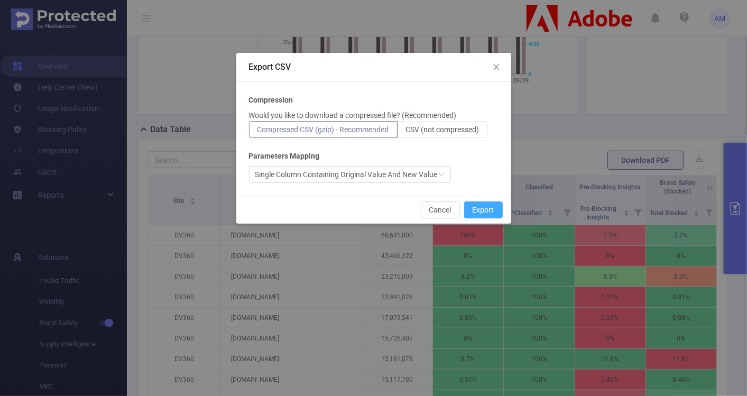
click at [486, 211] on button "Export" at bounding box center [483, 209] width 39 height 17
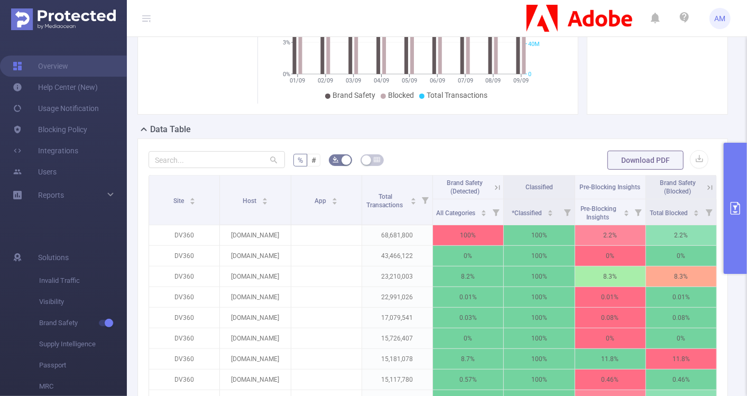
click at [697, 122] on div "Total: 1,162,995,375 Traffic Over Time Brand Safety (Detected) Brand Safety (Bl…" at bounding box center [432, 19] width 599 height 208
click at [690, 157] on button "button" at bounding box center [699, 159] width 18 height 18
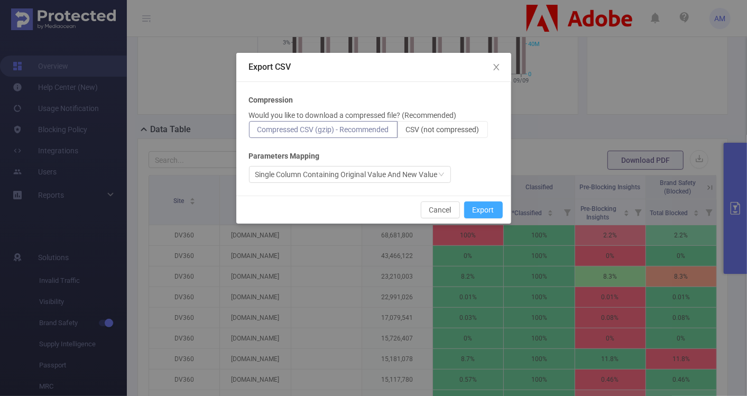
click at [500, 206] on button "Export" at bounding box center [483, 209] width 39 height 17
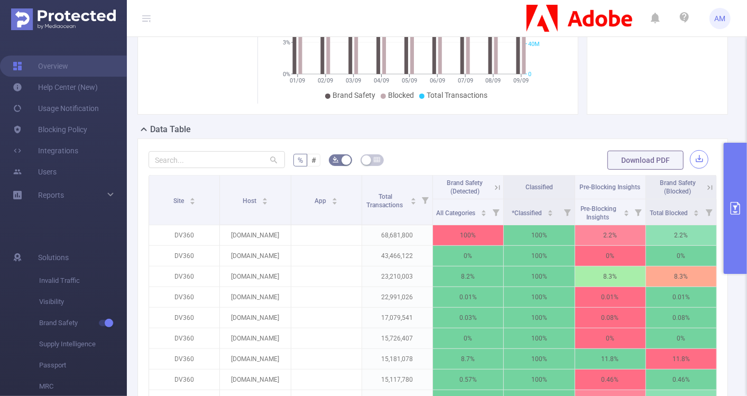
click at [690, 156] on button "button" at bounding box center [699, 159] width 18 height 18
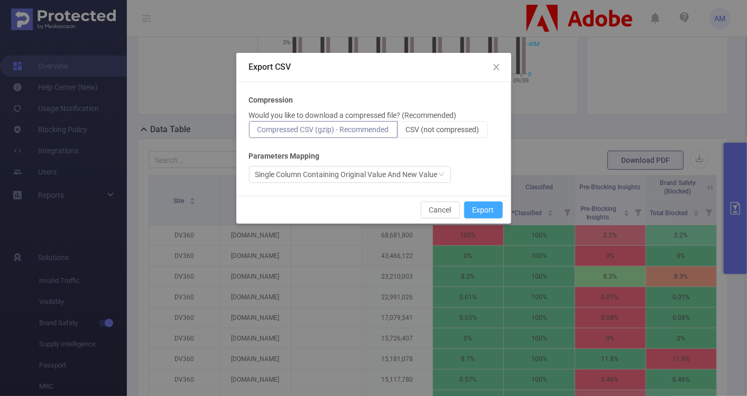
click at [480, 208] on button "Export" at bounding box center [483, 209] width 39 height 17
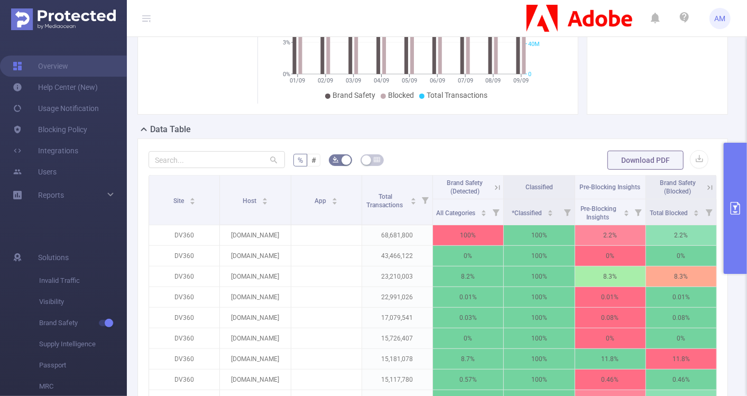
click at [396, 154] on form "% # Download PDF" at bounding box center [433, 160] width 568 height 21
click at [209, 157] on input "text" at bounding box center [217, 159] width 136 height 17
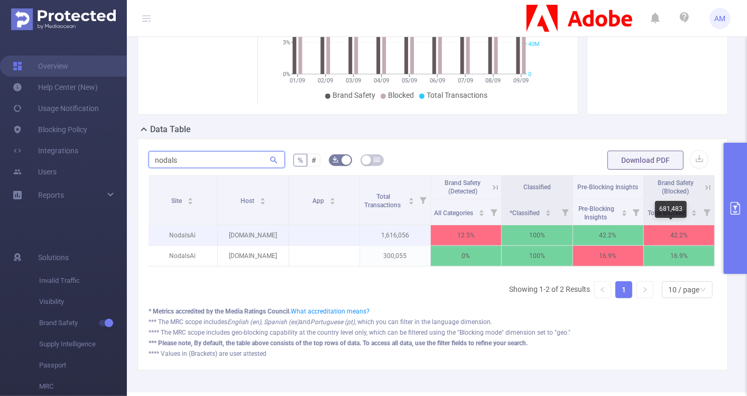
scroll to position [139, 0]
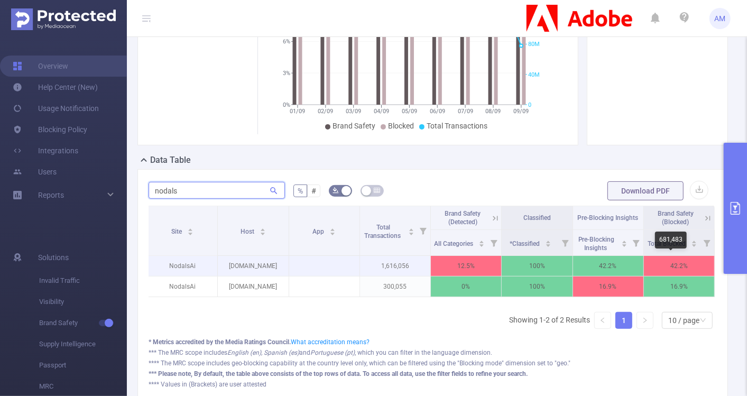
type input "nodals"
click at [671, 263] on p "42.2%" at bounding box center [679, 266] width 70 height 20
copy p "42.2%"
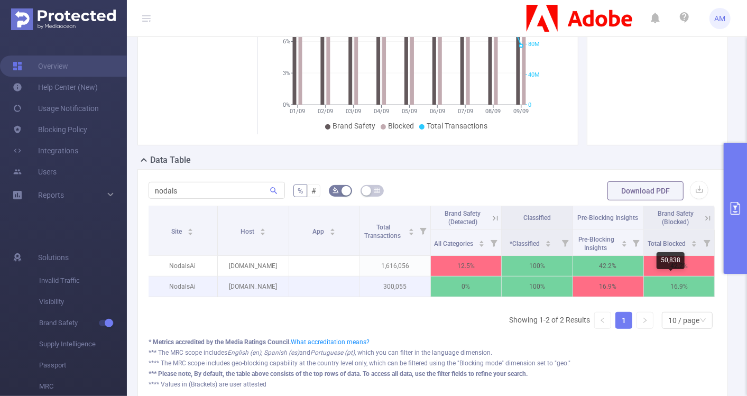
click at [666, 285] on p "16.9%" at bounding box center [679, 286] width 70 height 20
copy p "16.9%"
